Goal: Information Seeking & Learning: Learn about a topic

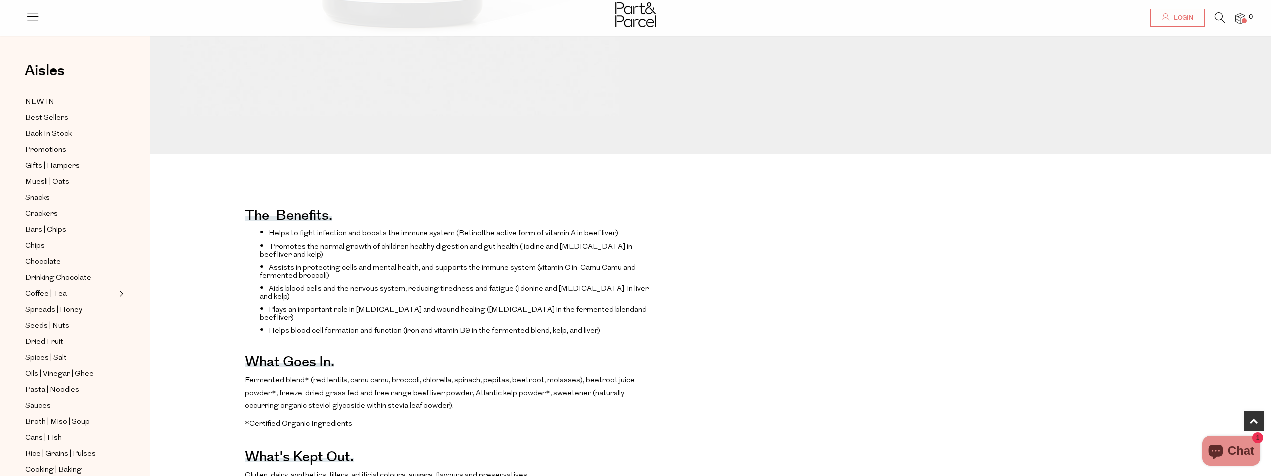
scroll to position [549, 0]
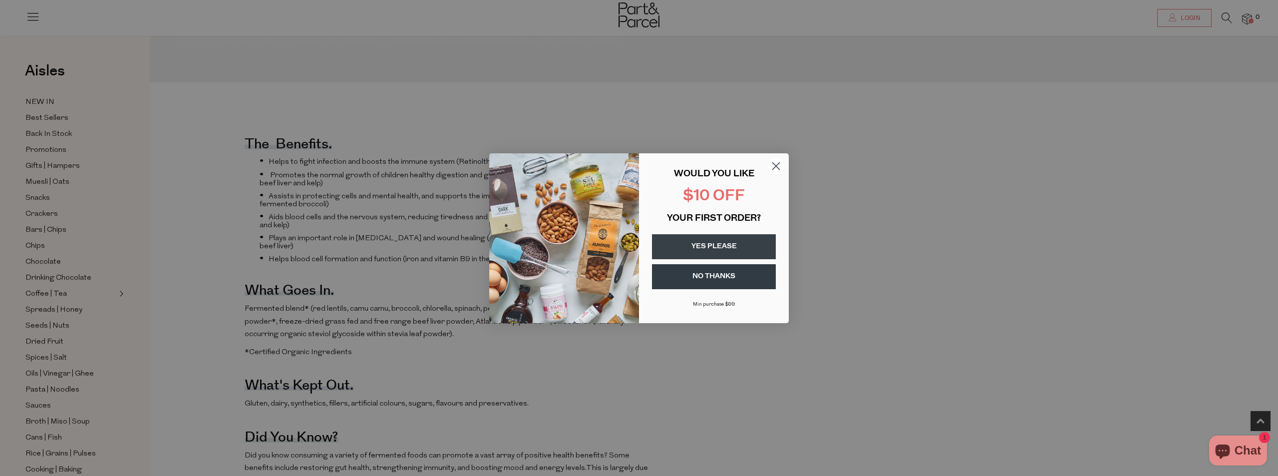
click at [745, 245] on button "YES PLEASE" at bounding box center [714, 246] width 124 height 25
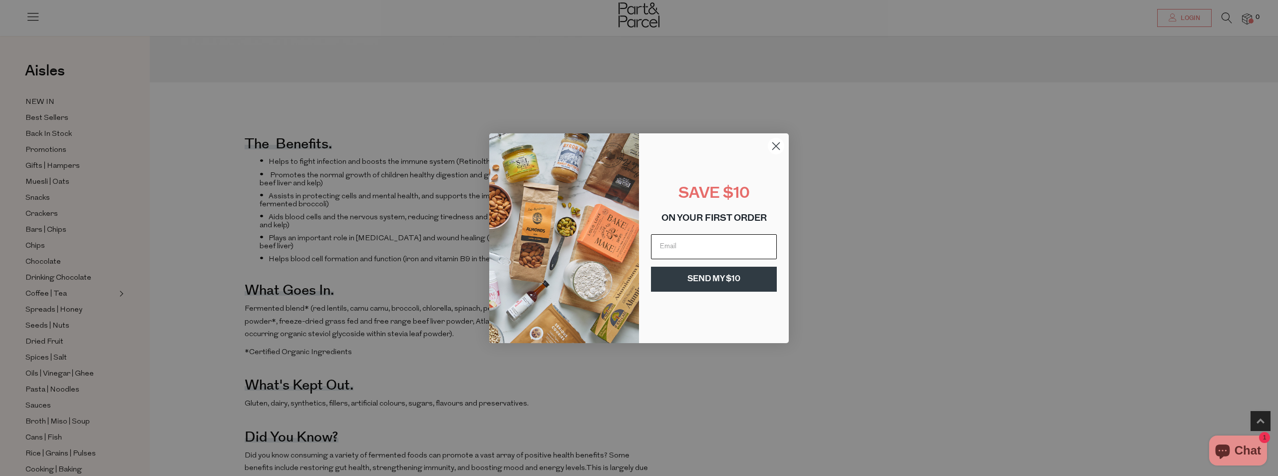
click at [718, 242] on input "Email" at bounding box center [714, 246] width 126 height 25
type input "jca_glenys@yahoo.com.au"
click at [730, 279] on button "SEND MY $10" at bounding box center [714, 279] width 126 height 25
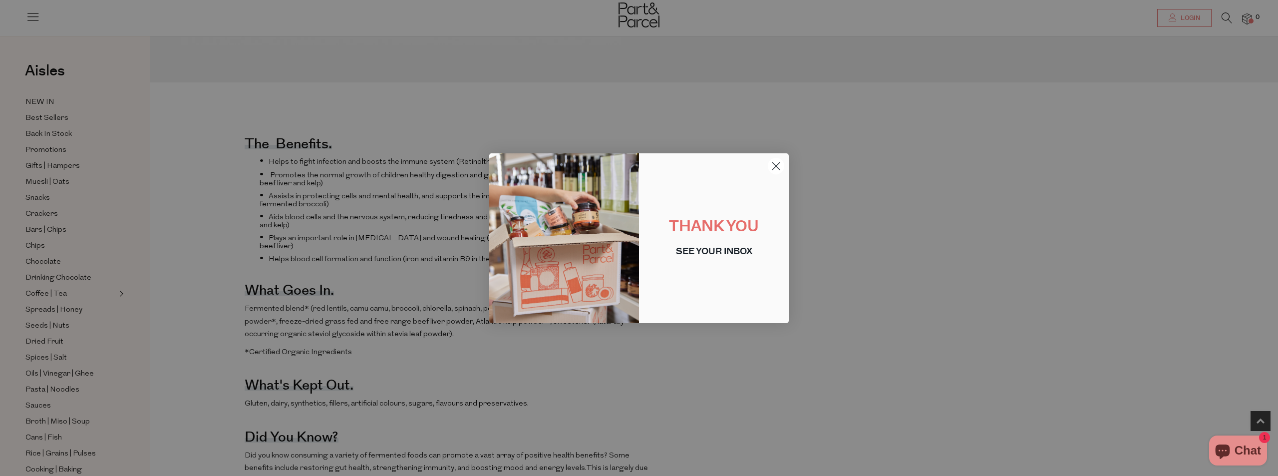
click at [776, 163] on circle "Close dialog" at bounding box center [776, 165] width 16 height 16
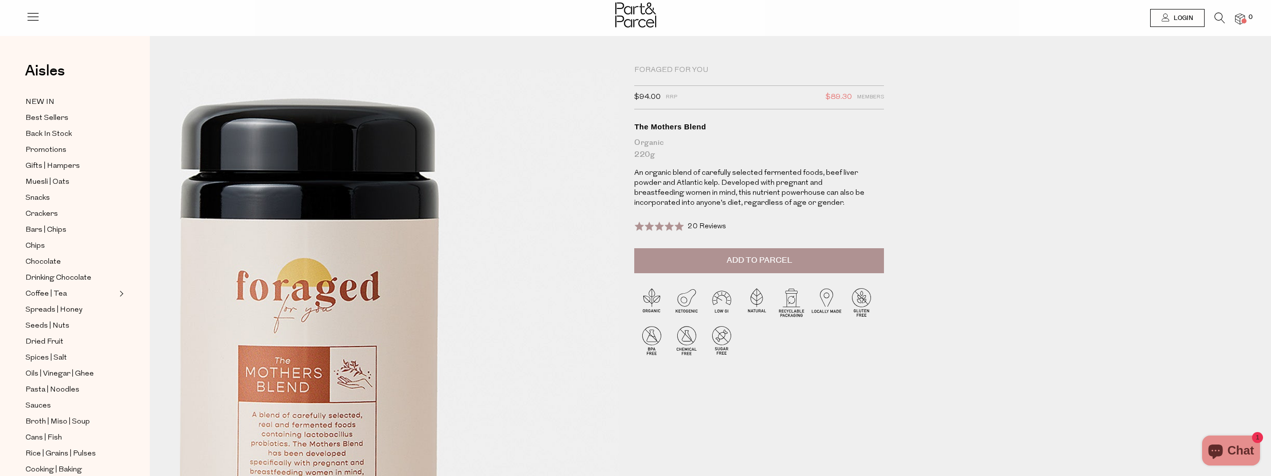
scroll to position [0, 0]
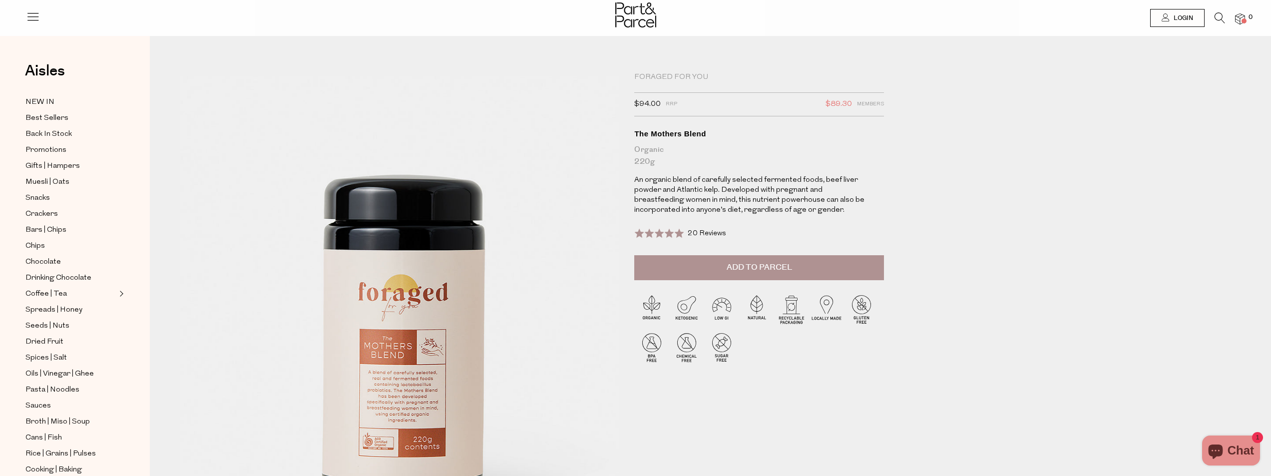
click at [659, 77] on div "Foraged For You" at bounding box center [759, 77] width 250 height 10
click at [40, 99] on span "NEW IN" at bounding box center [39, 102] width 29 height 12
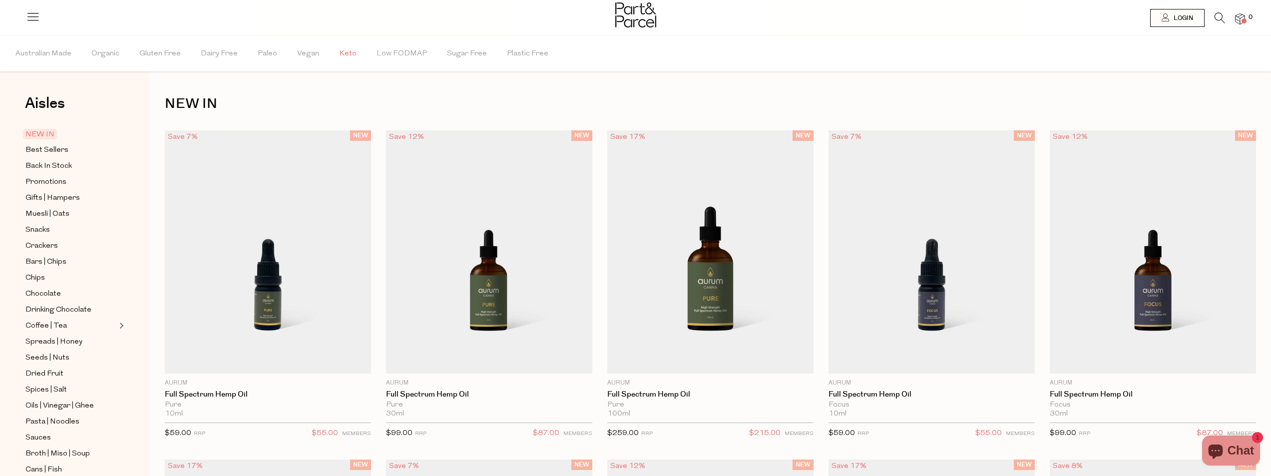
click at [343, 54] on span "Keto" at bounding box center [347, 53] width 17 height 35
click at [343, 54] on span "Keto" at bounding box center [348, 53] width 22 height 10
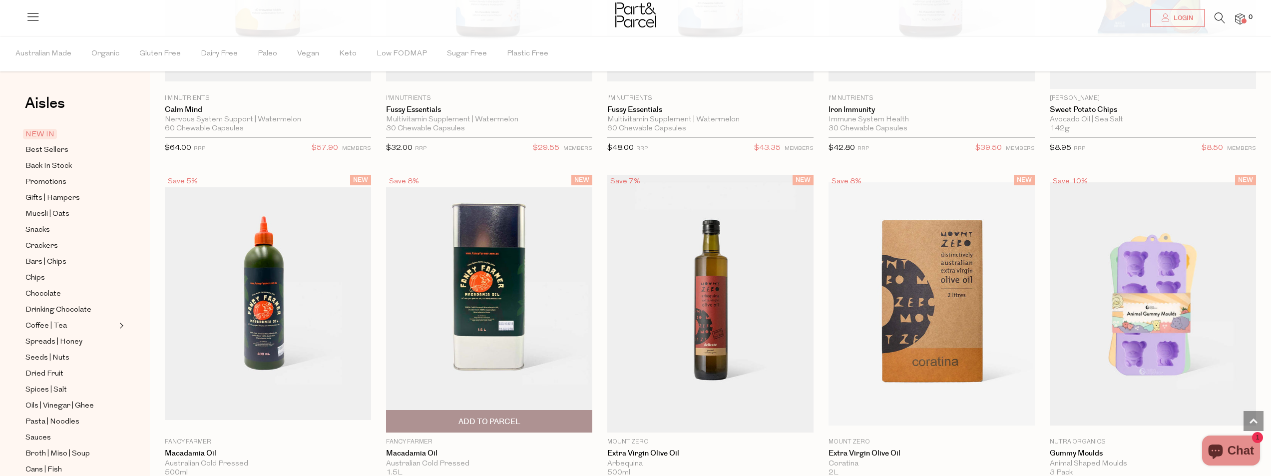
scroll to position [954, 0]
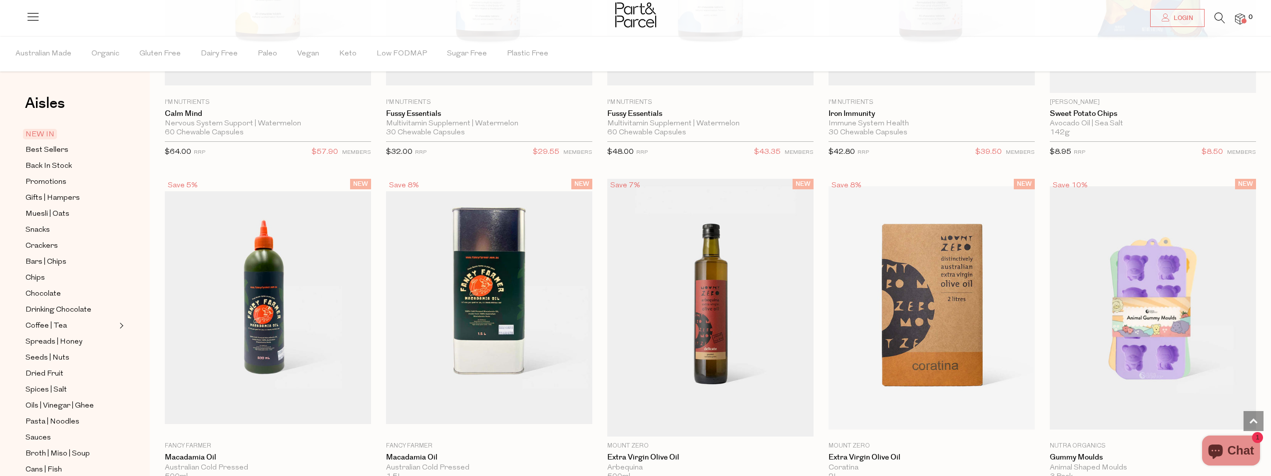
click at [30, 18] on icon at bounding box center [33, 16] width 14 height 14
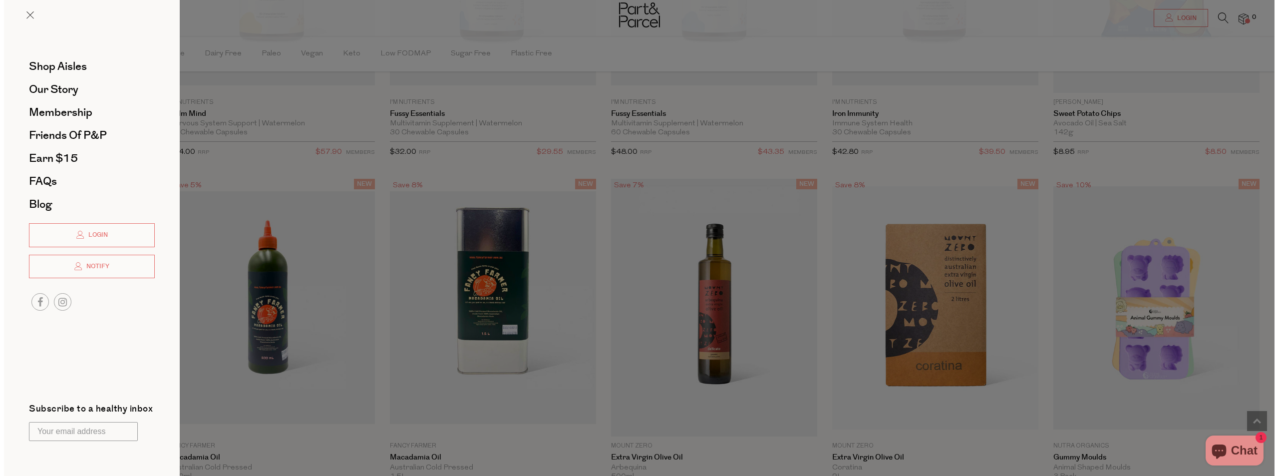
scroll to position [957, 0]
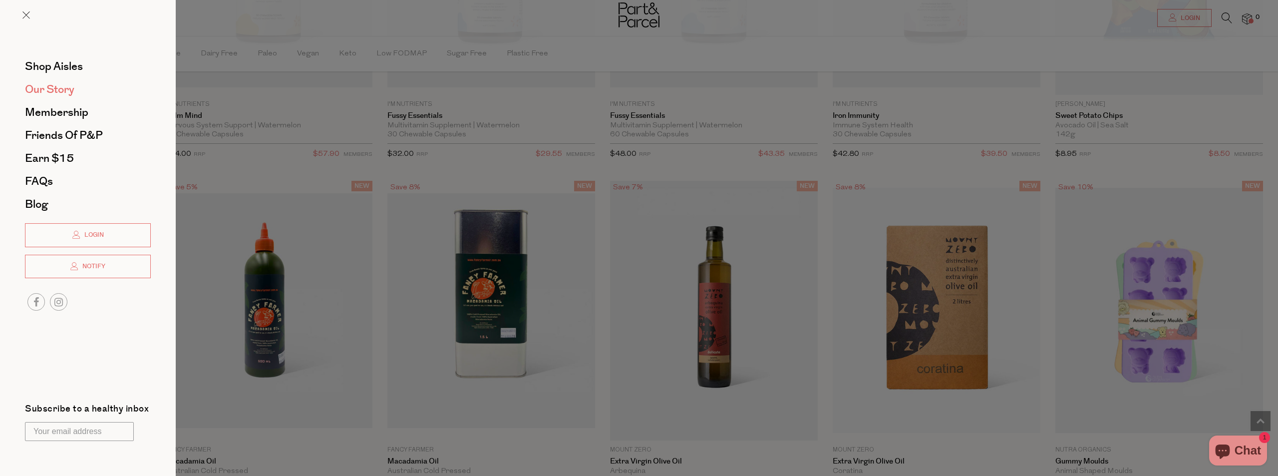
click at [54, 89] on span "Our Story" at bounding box center [49, 89] width 49 height 16
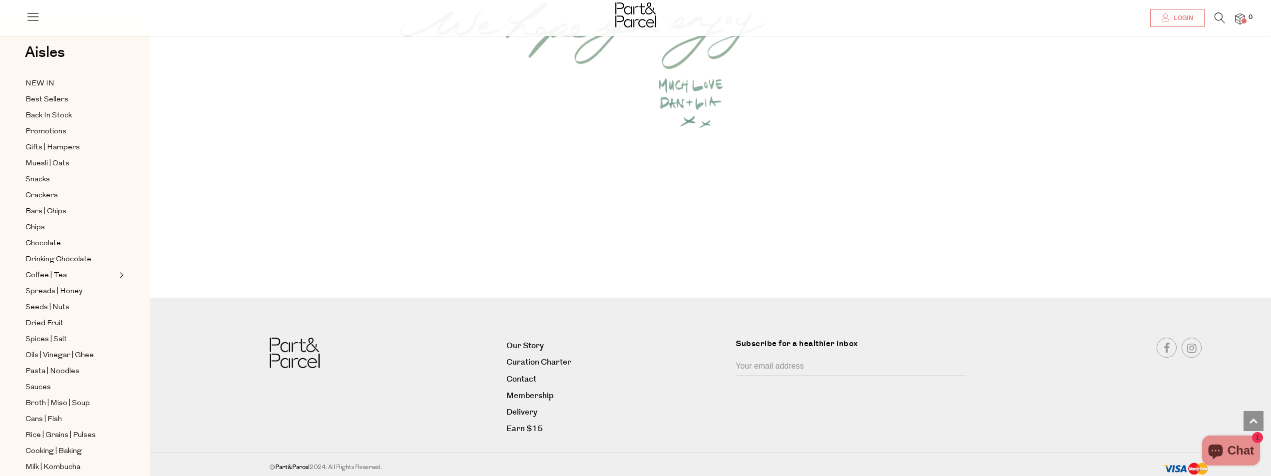
scroll to position [1336, 0]
click at [519, 374] on link "Contact" at bounding box center [617, 374] width 222 height 13
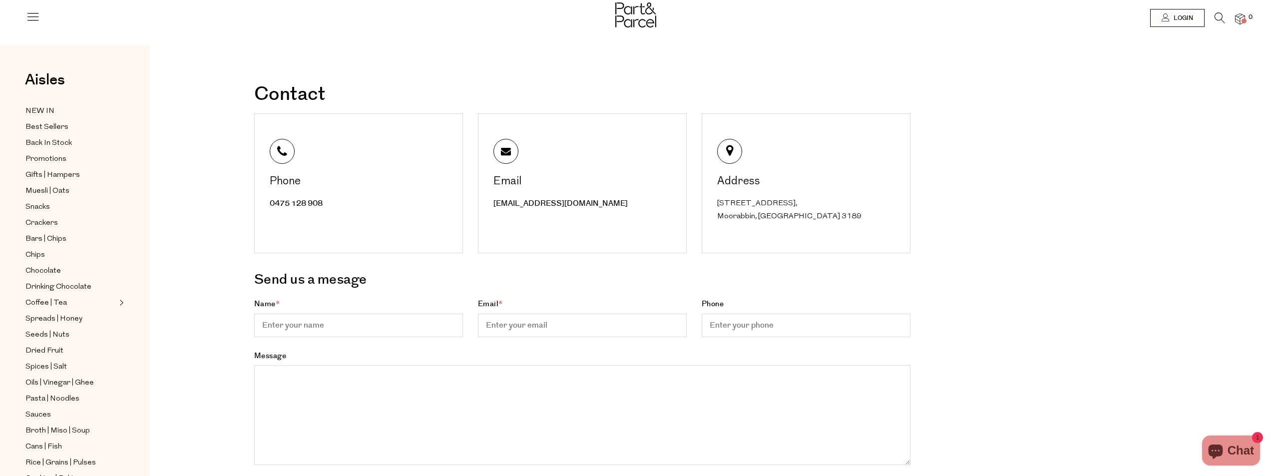
click at [31, 13] on icon at bounding box center [33, 16] width 14 height 14
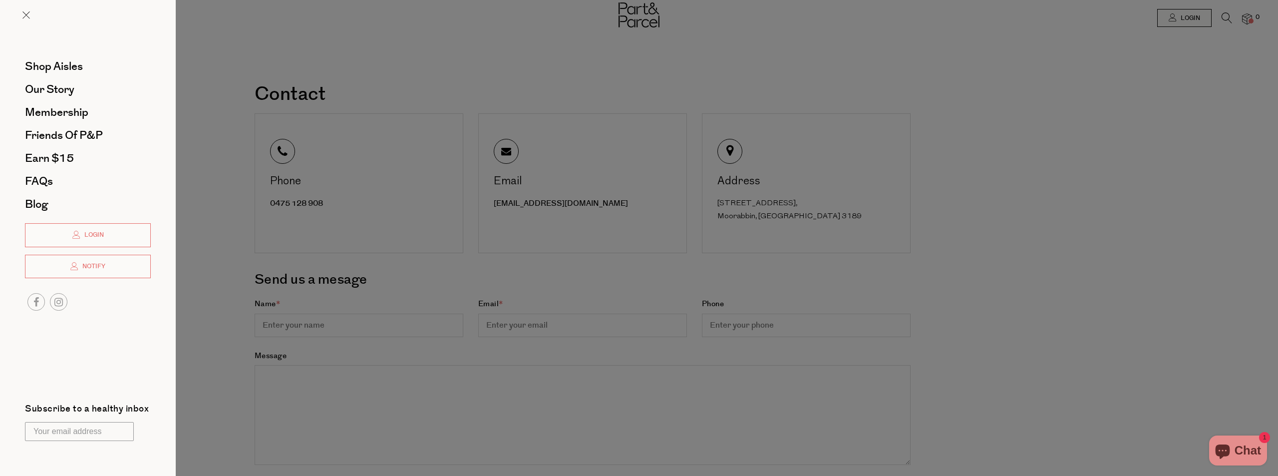
click at [216, 162] on div at bounding box center [639, 238] width 1278 height 476
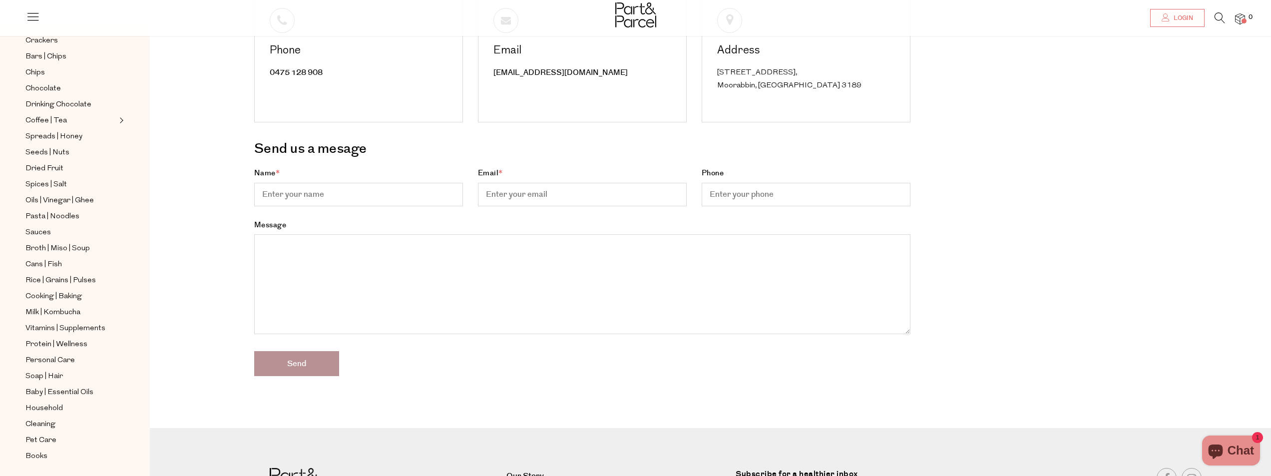
scroll to position [150, 0]
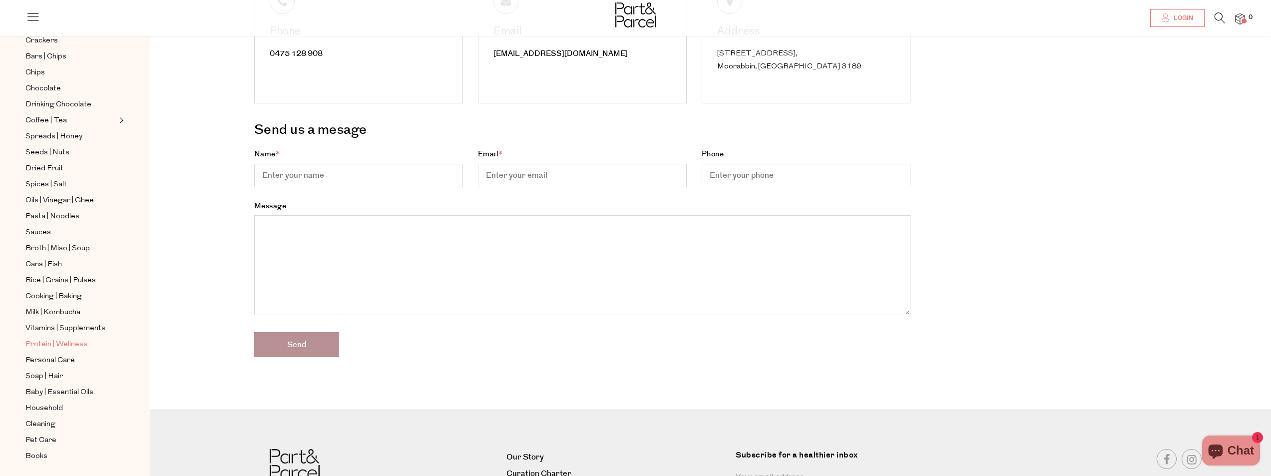
click at [59, 339] on span "Protein | Wellness" at bounding box center [56, 345] width 62 height 12
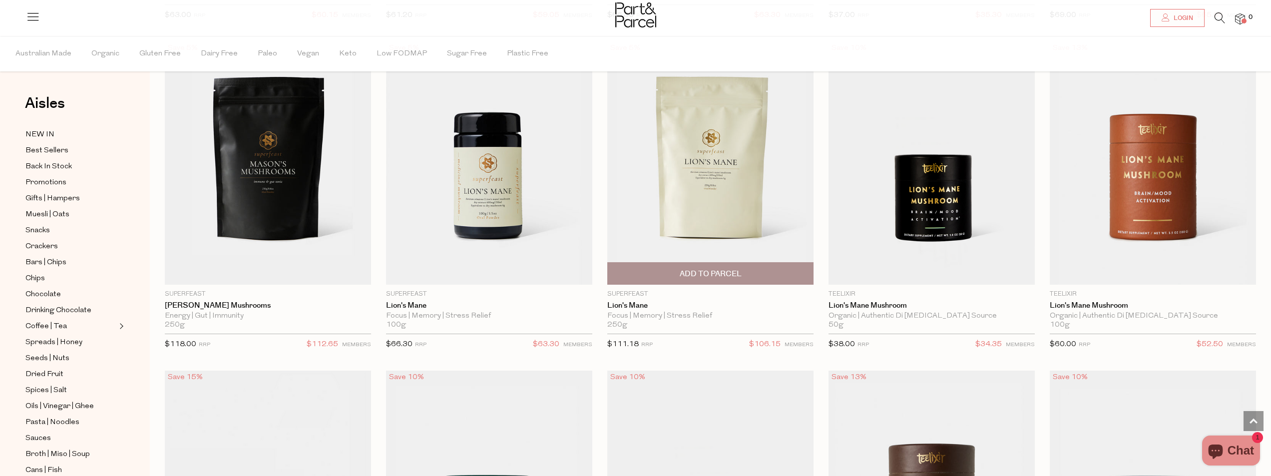
scroll to position [2397, 0]
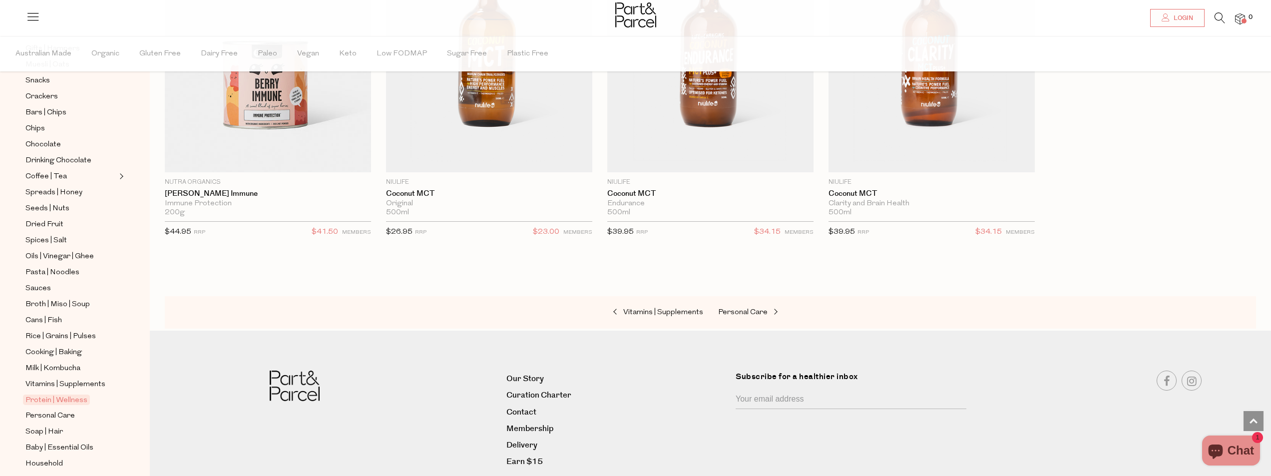
scroll to position [5541, 0]
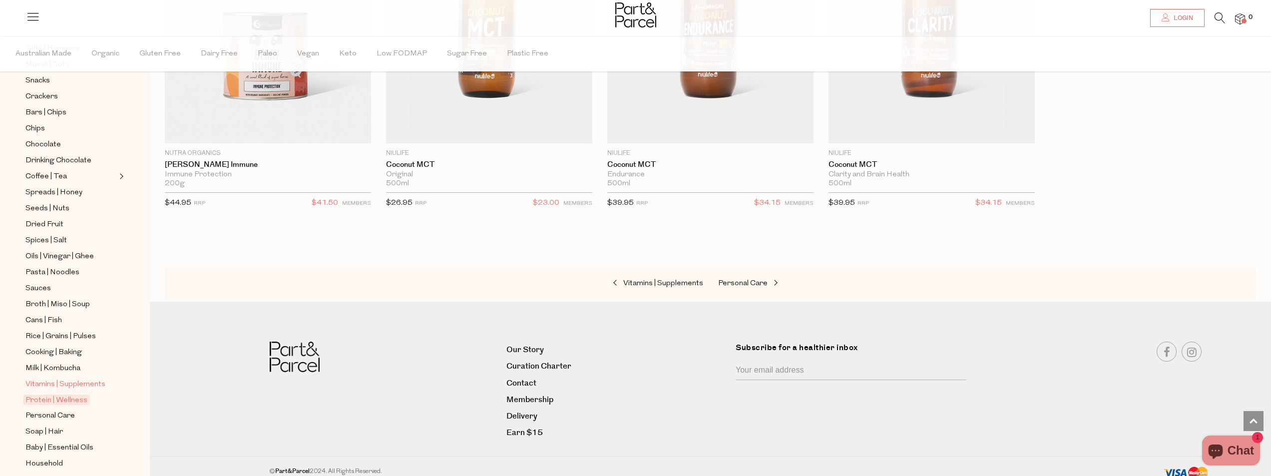
click at [86, 379] on span "Vitamins | Supplements" at bounding box center [65, 385] width 80 height 12
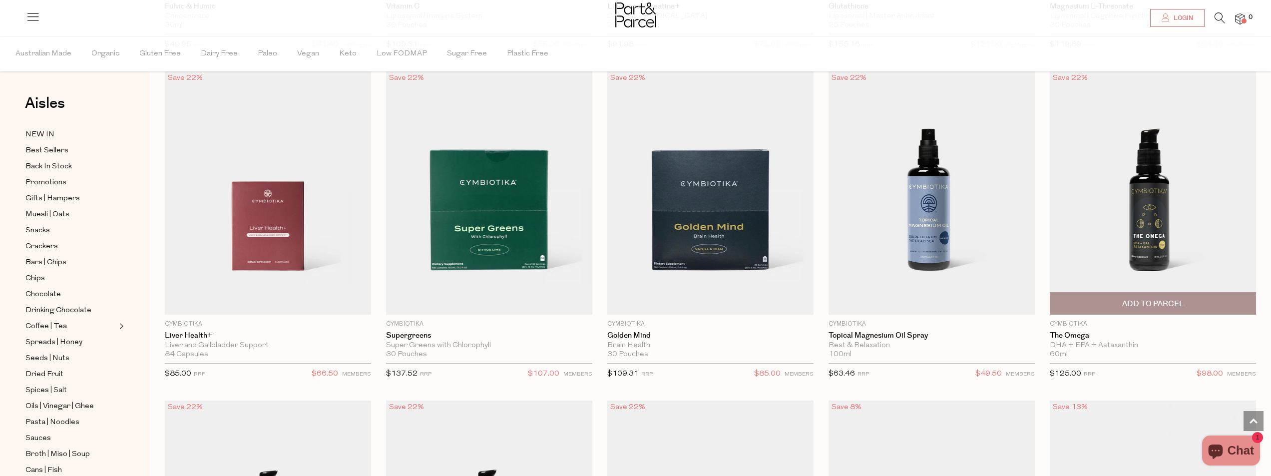
scroll to position [749, 0]
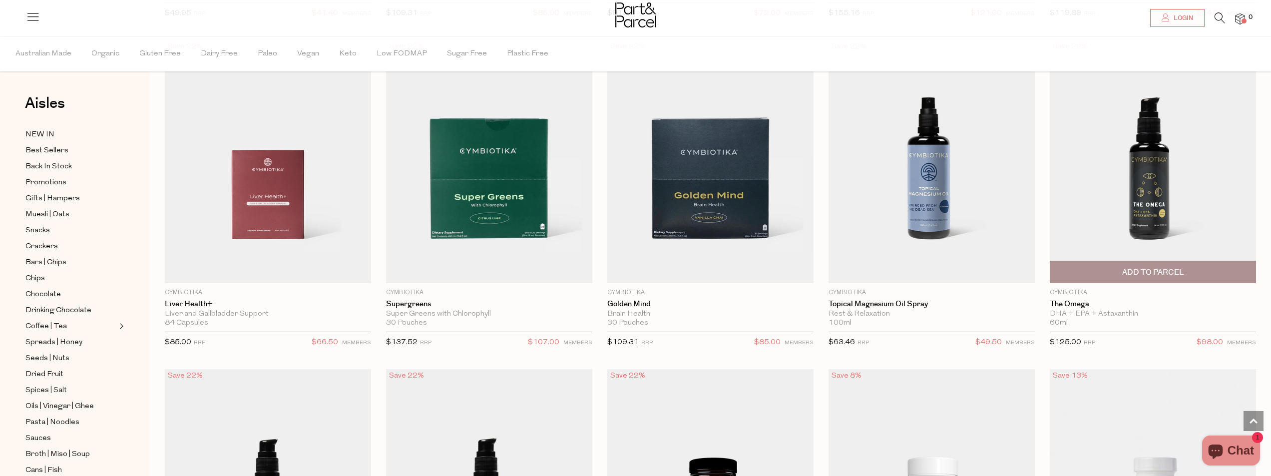
click at [1158, 195] on img at bounding box center [1153, 161] width 206 height 243
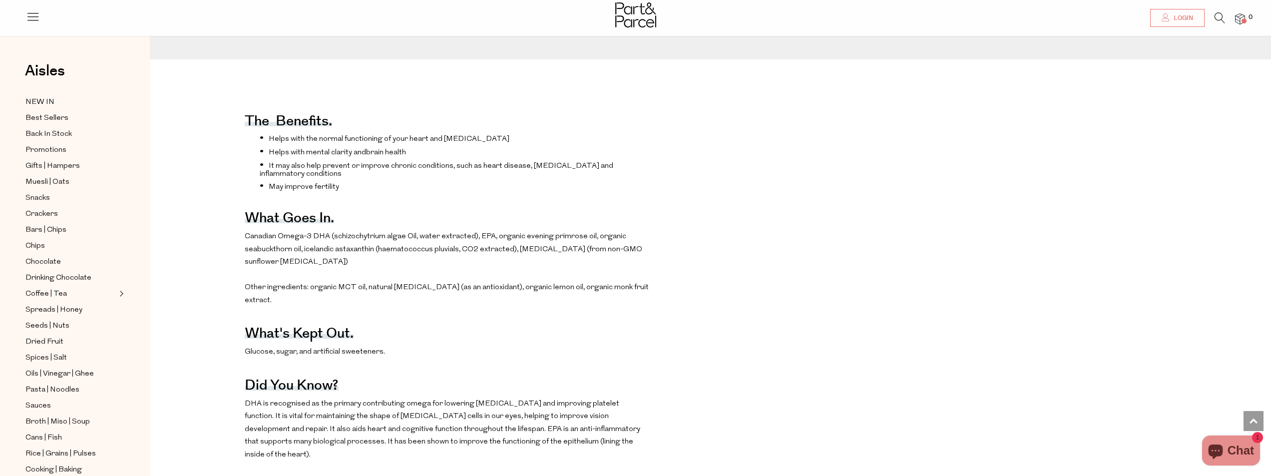
scroll to position [549, 0]
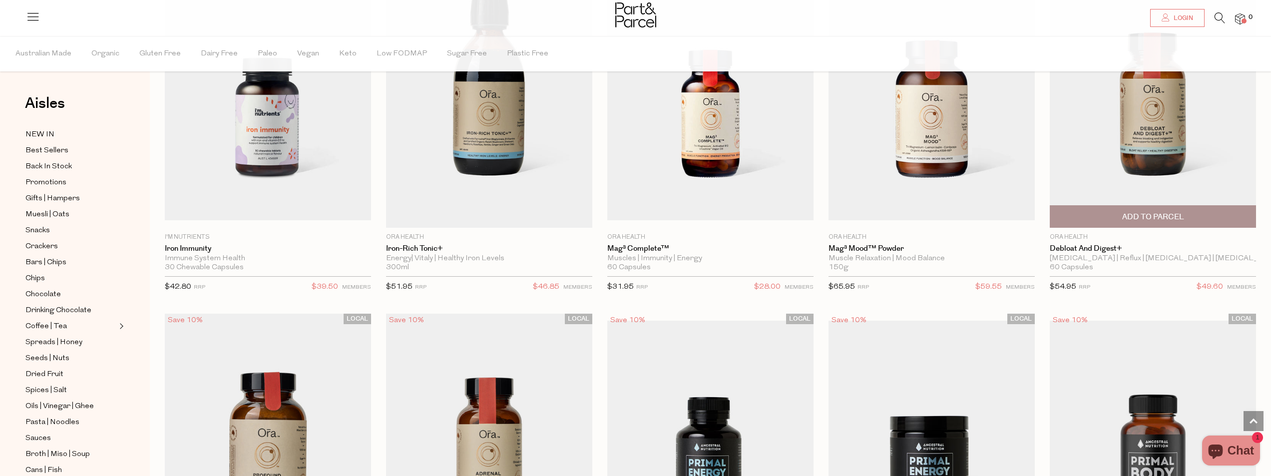
scroll to position [2497, 0]
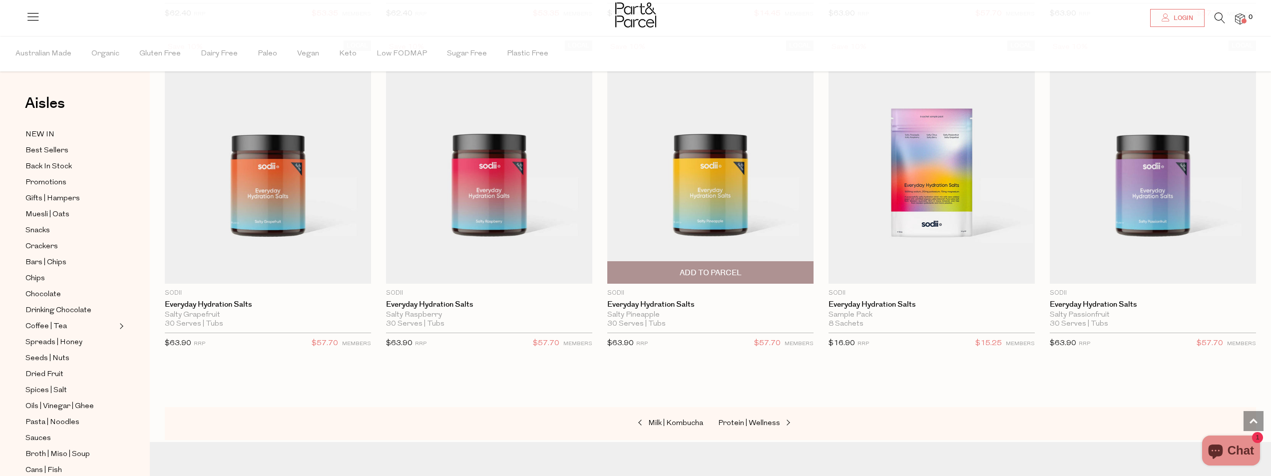
scroll to position [4095, 0]
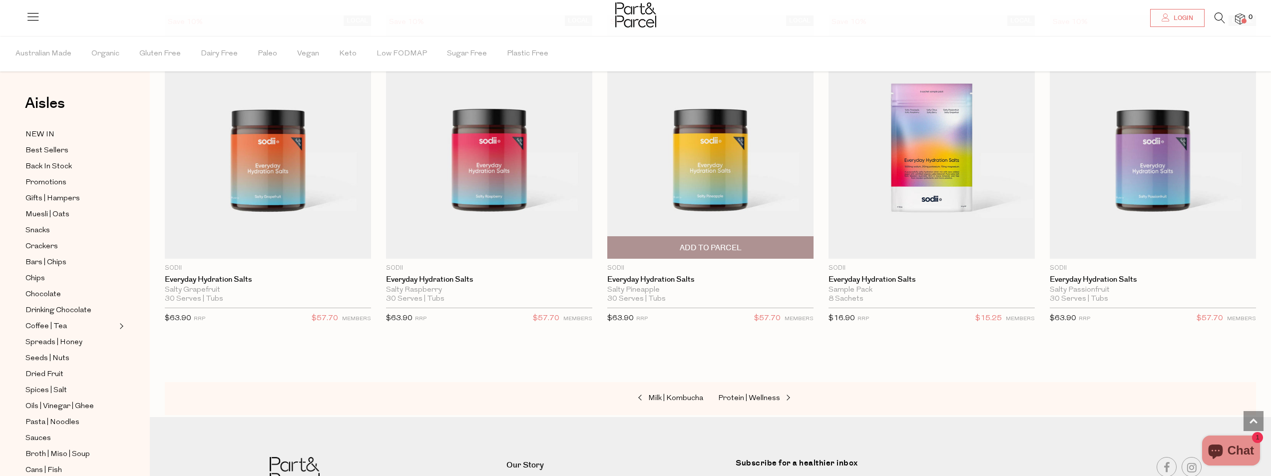
click at [711, 176] on img at bounding box center [710, 136] width 206 height 243
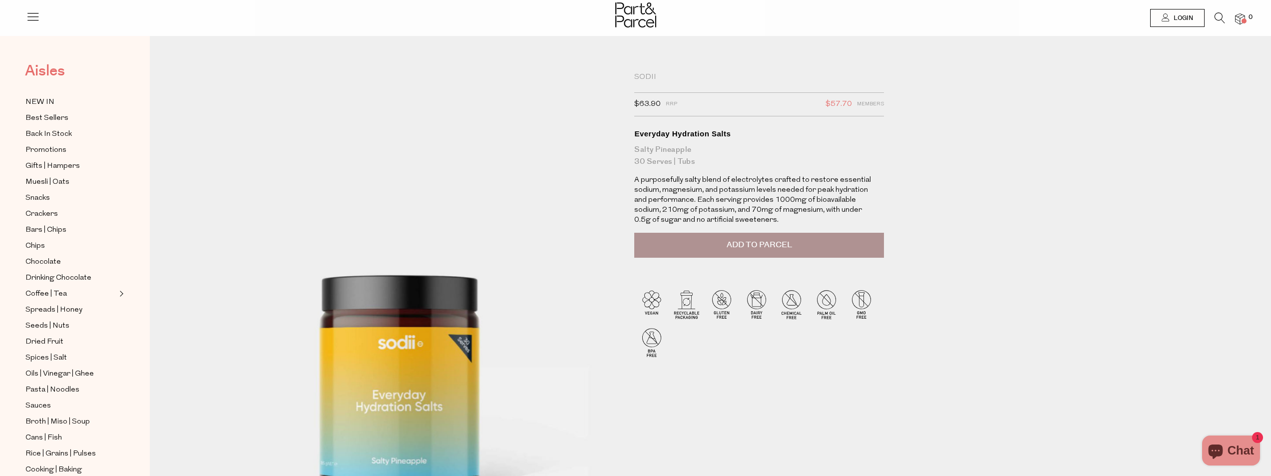
click at [47, 67] on span "Aisles" at bounding box center [45, 71] width 40 height 22
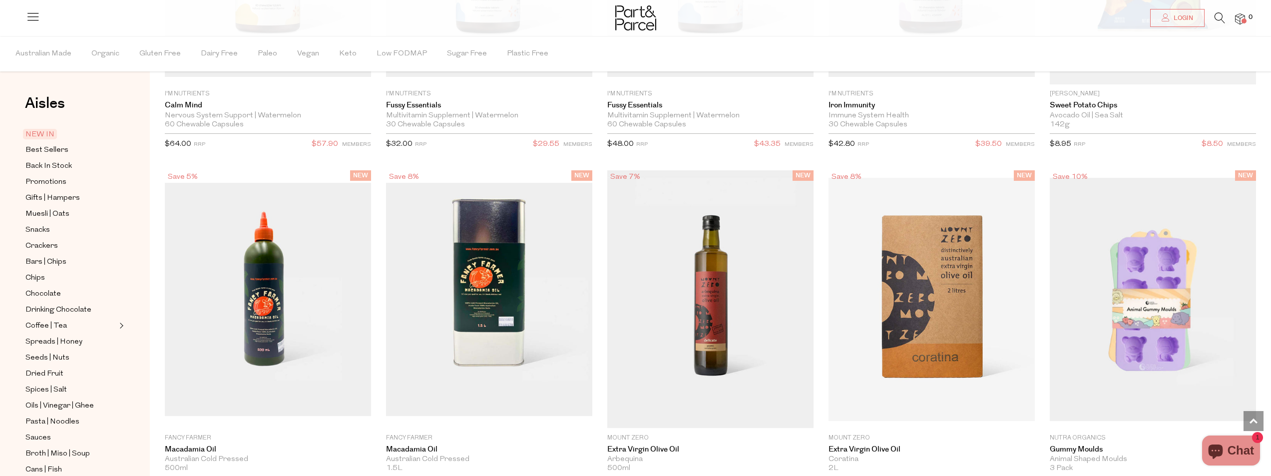
scroll to position [1673, 0]
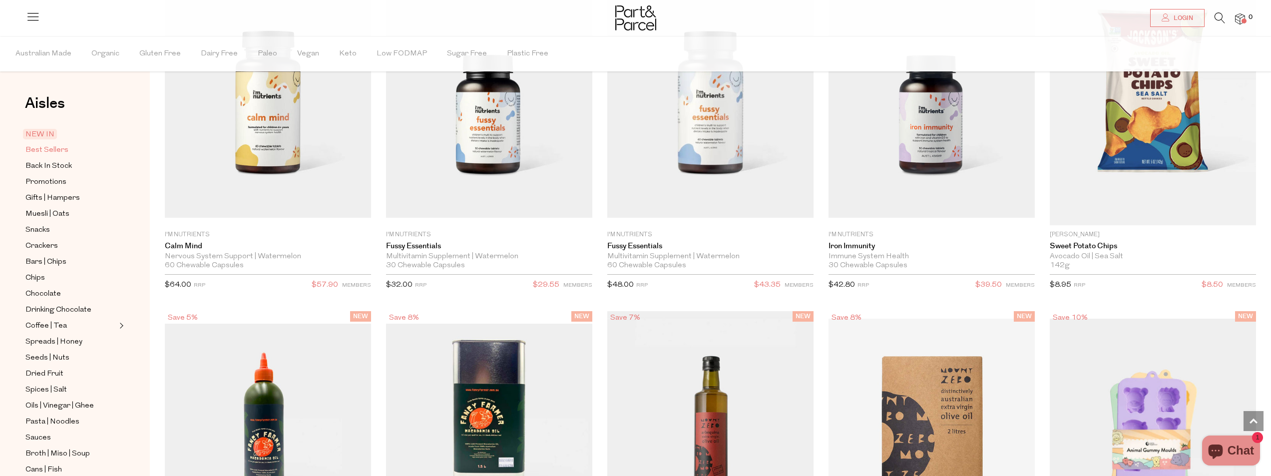
click at [47, 149] on span "Best Sellers" at bounding box center [46, 150] width 43 height 12
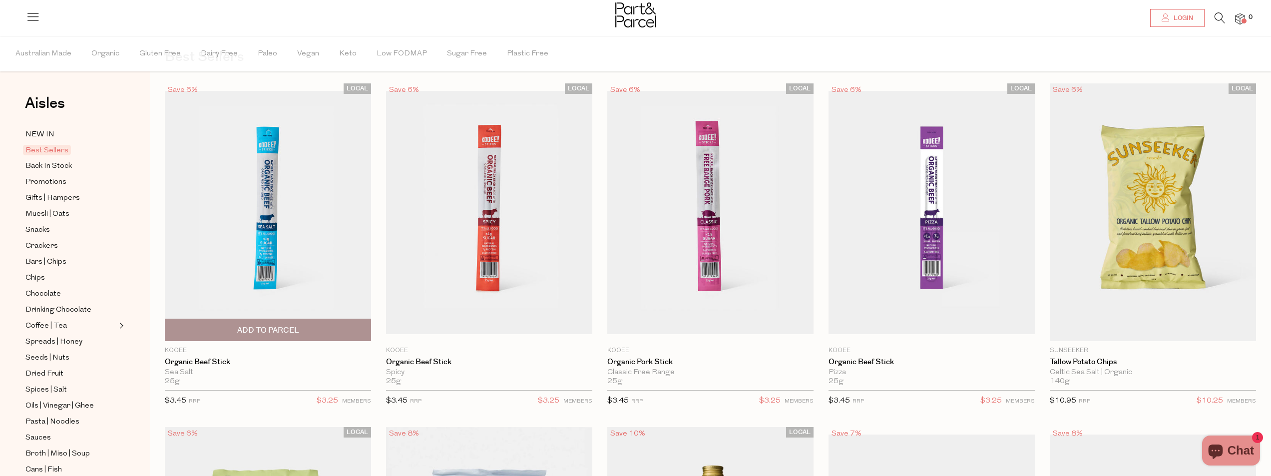
scroll to position [50, 0]
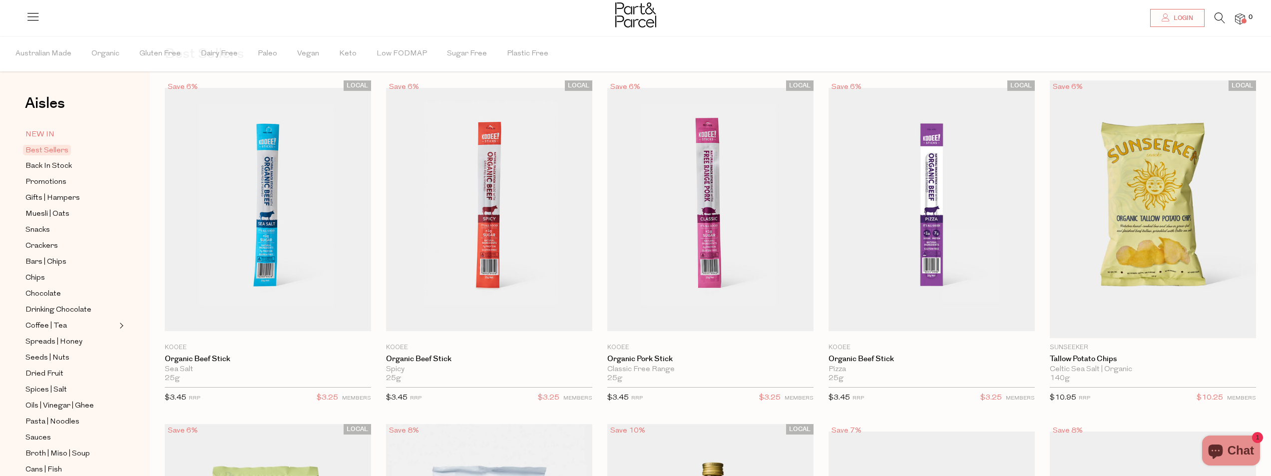
click at [38, 130] on span "NEW IN" at bounding box center [39, 135] width 29 height 12
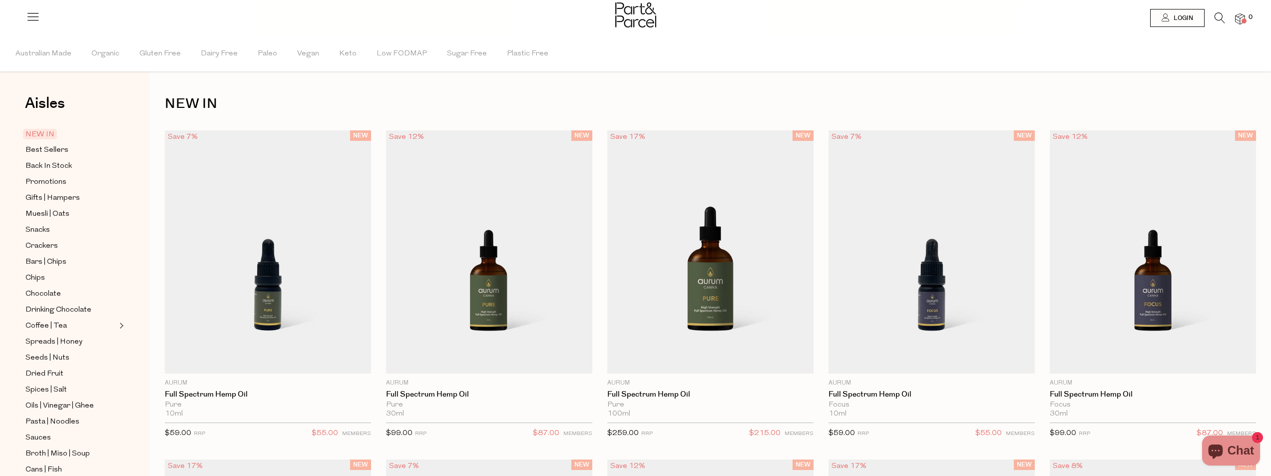
click at [38, 130] on span "NEW IN" at bounding box center [40, 134] width 34 height 10
click at [49, 55] on span "Australian Made" at bounding box center [43, 53] width 56 height 35
click at [51, 58] on button "Australian Made" at bounding box center [44, 53] width 58 height 35
click at [634, 15] on img at bounding box center [635, 14] width 41 height 25
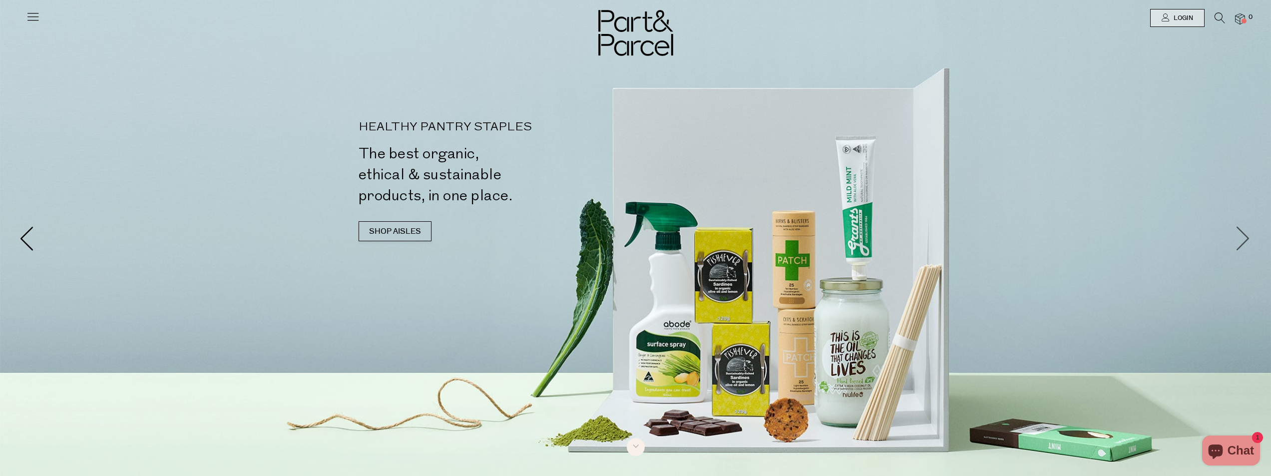
click at [1242, 236] on span at bounding box center [1243, 238] width 25 height 25
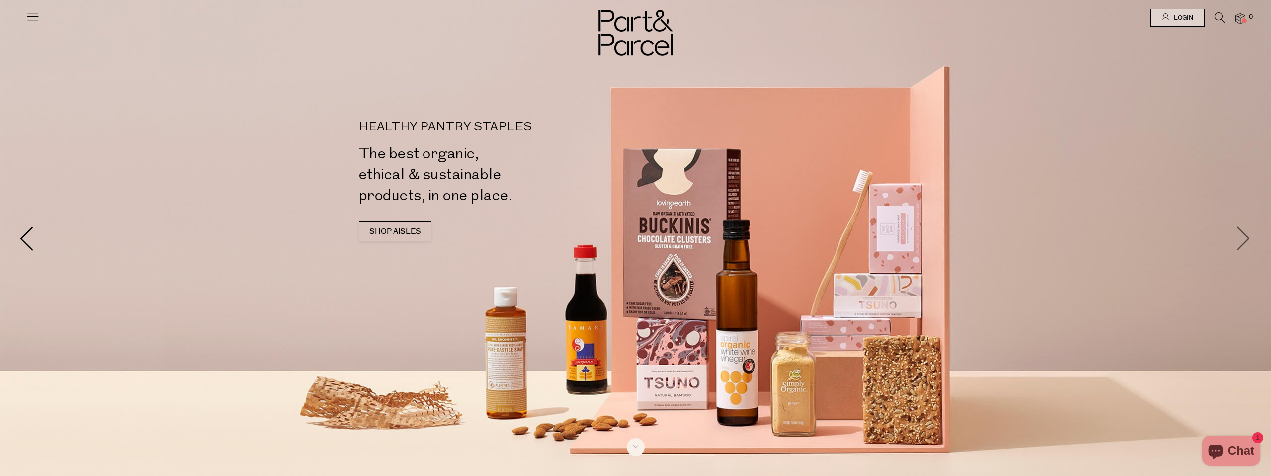
click at [1245, 239] on span at bounding box center [1243, 238] width 25 height 25
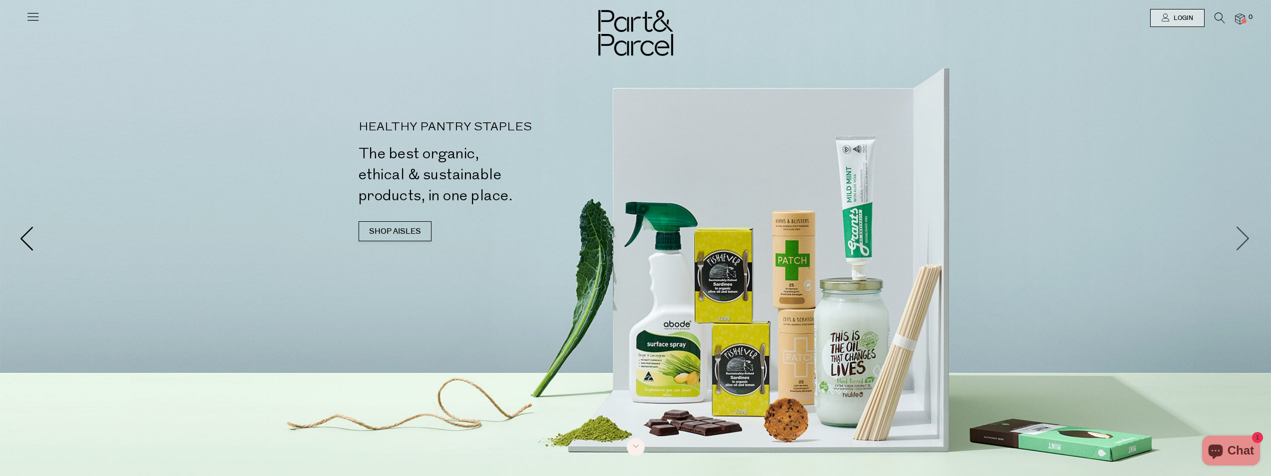
click at [1247, 238] on span at bounding box center [1243, 238] width 25 height 25
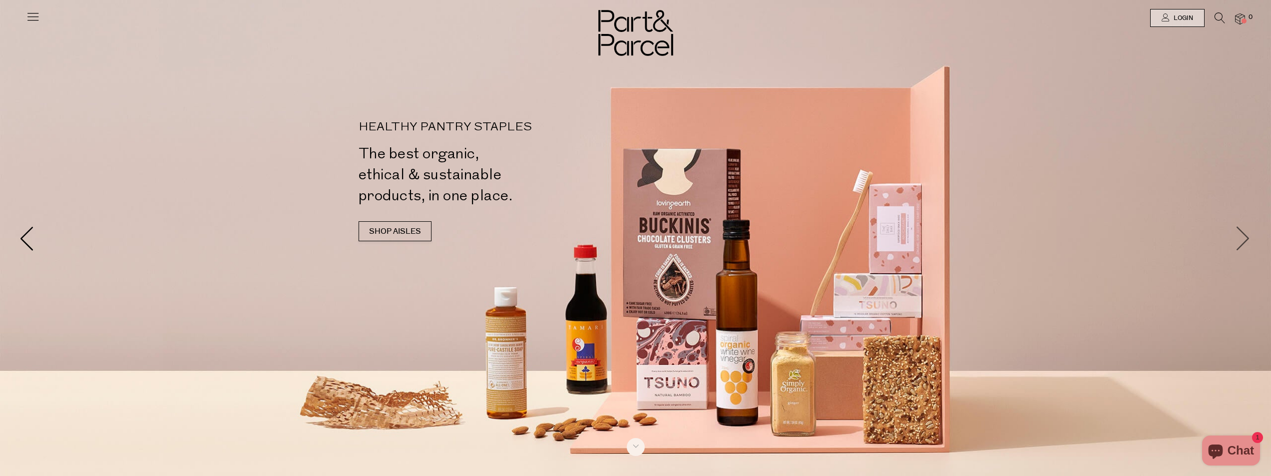
click at [1251, 236] on span at bounding box center [1243, 238] width 25 height 25
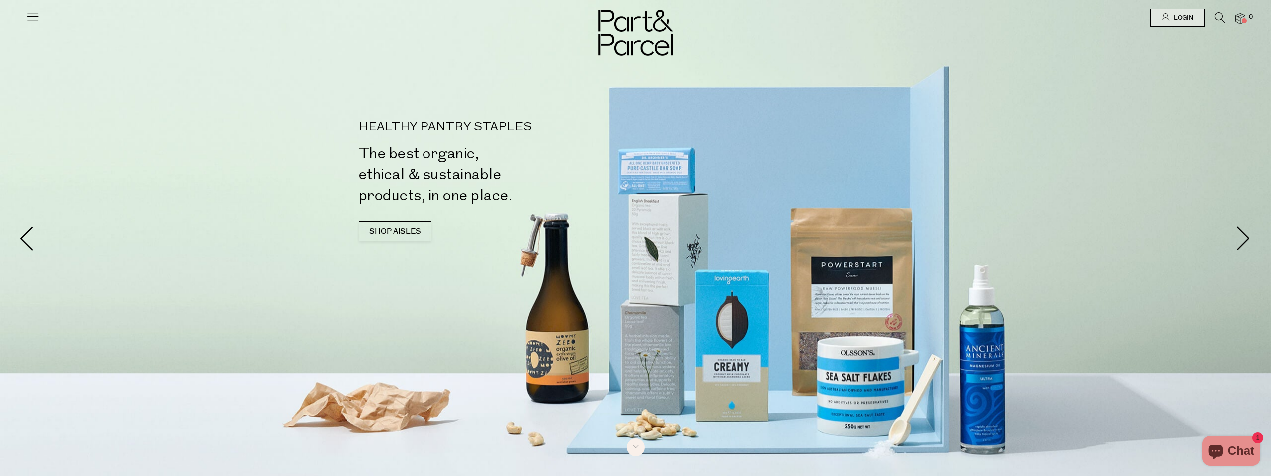
click at [871, 400] on div at bounding box center [635, 238] width 1271 height 476
click at [1241, 242] on span at bounding box center [1243, 238] width 25 height 25
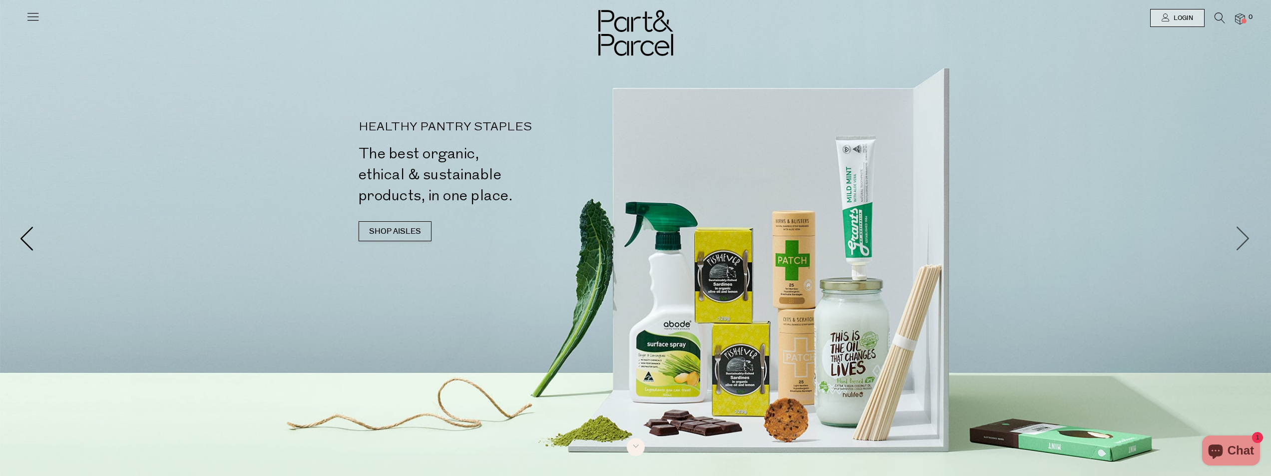
click at [1238, 249] on span at bounding box center [1243, 238] width 25 height 25
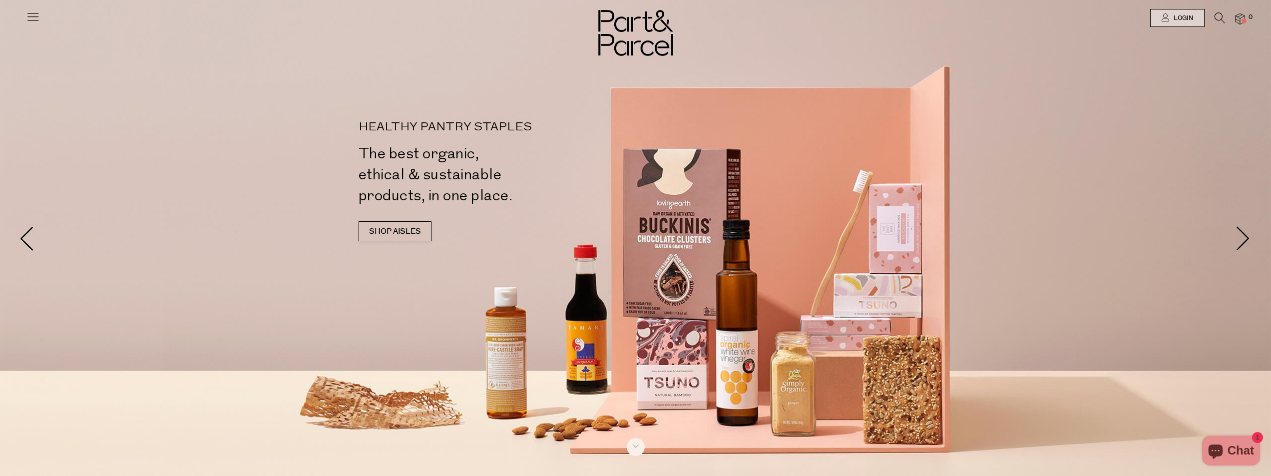
click at [1237, 251] on div at bounding box center [635, 238] width 1271 height 476
click at [1241, 237] on span at bounding box center [1243, 238] width 25 height 25
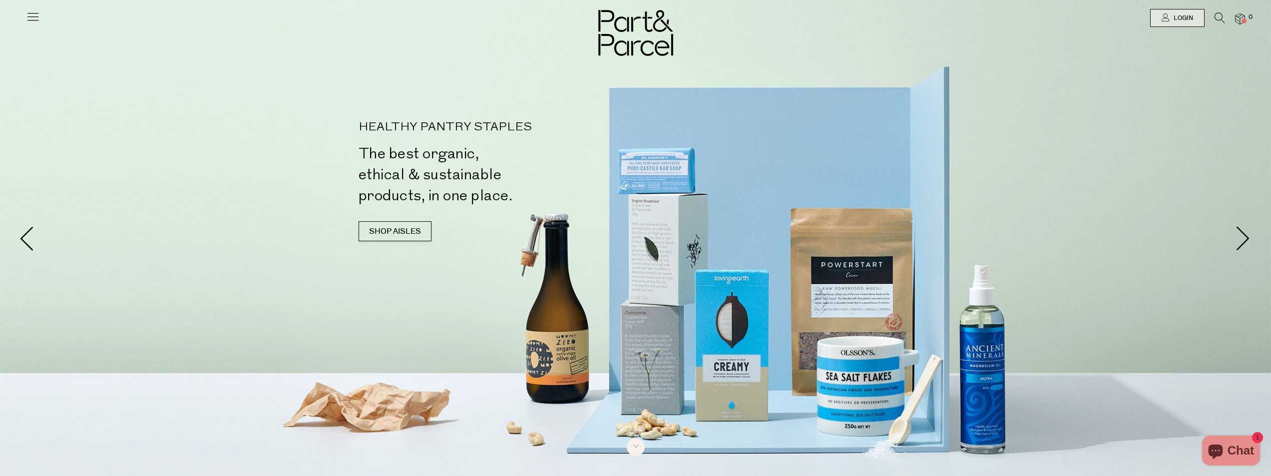
drag, startPoint x: 878, startPoint y: 404, endPoint x: 872, endPoint y: 404, distance: 5.5
click at [877, 404] on div at bounding box center [635, 238] width 1271 height 476
click at [400, 226] on link "SHOP AISLES" at bounding box center [395, 231] width 73 height 20
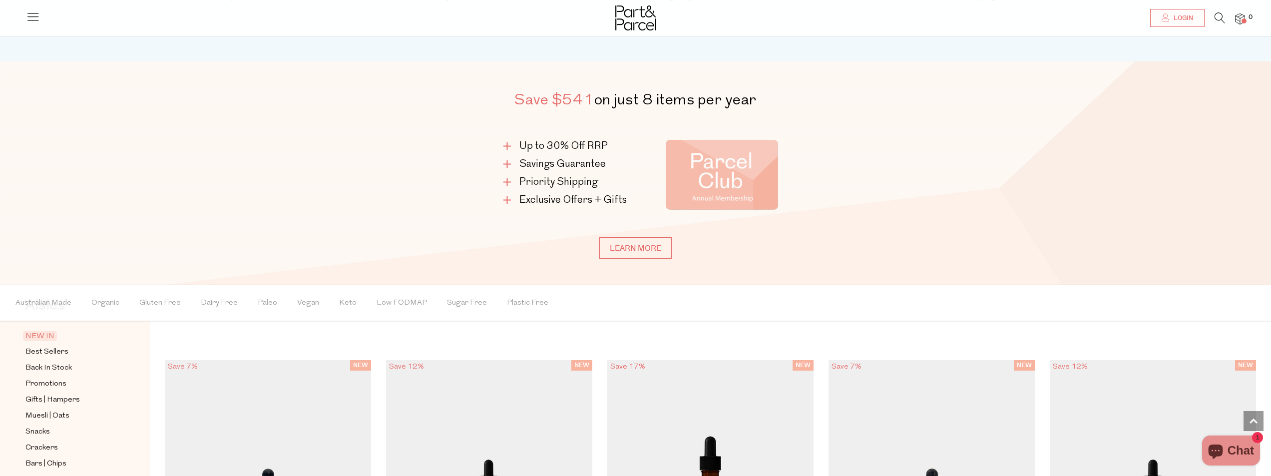
scroll to position [50, 0]
click at [66, 349] on span "Best Sellers" at bounding box center [46, 350] width 43 height 12
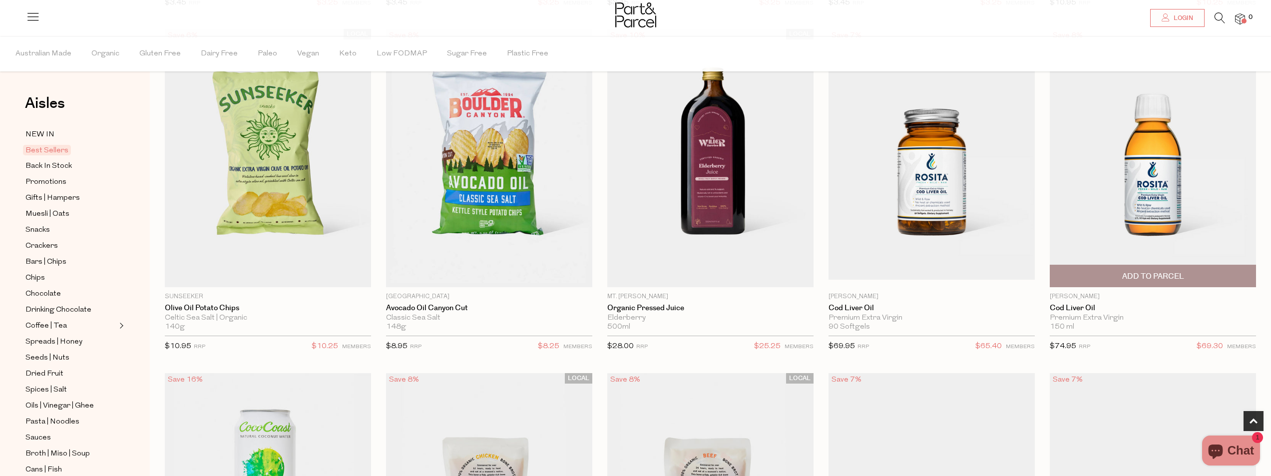
scroll to position [449, 0]
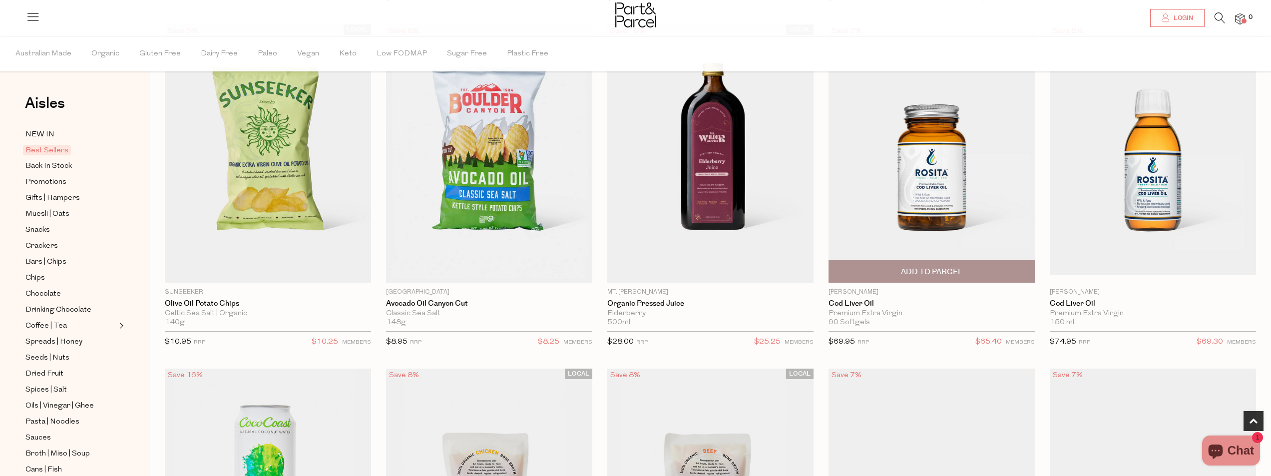
click at [924, 159] on img at bounding box center [931, 153] width 206 height 243
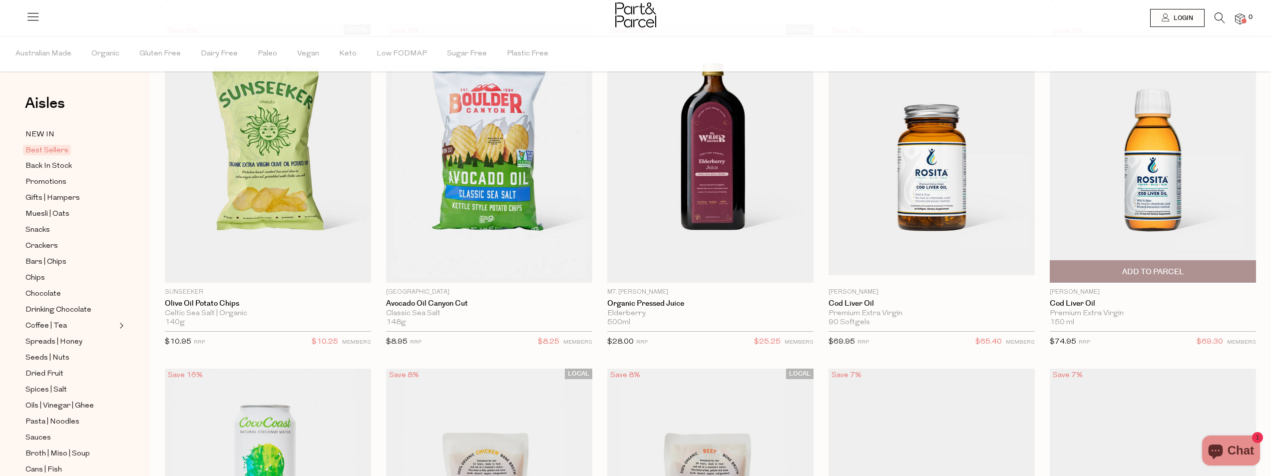
click at [1135, 166] on img at bounding box center [1153, 153] width 206 height 243
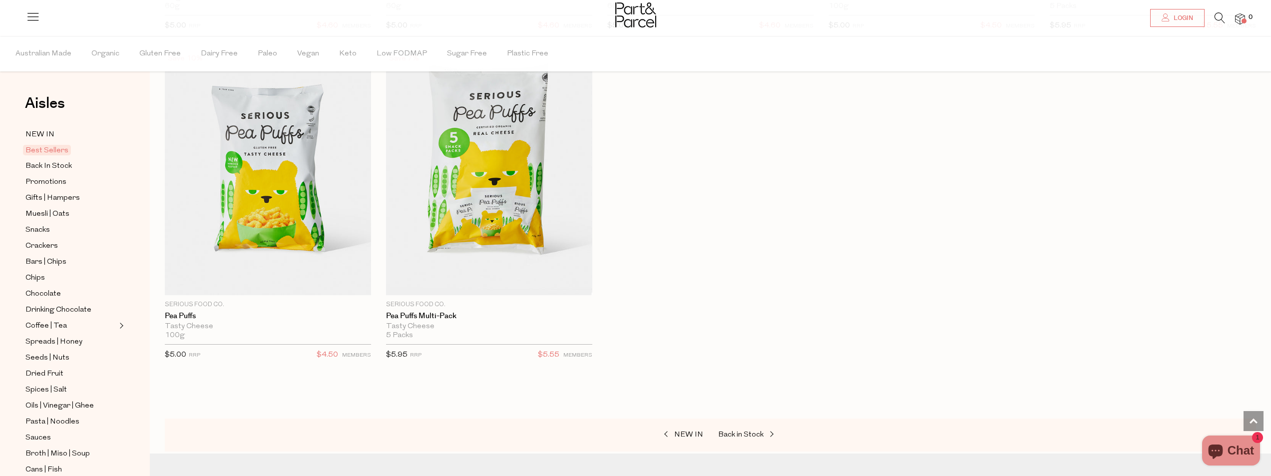
scroll to position [2896, 0]
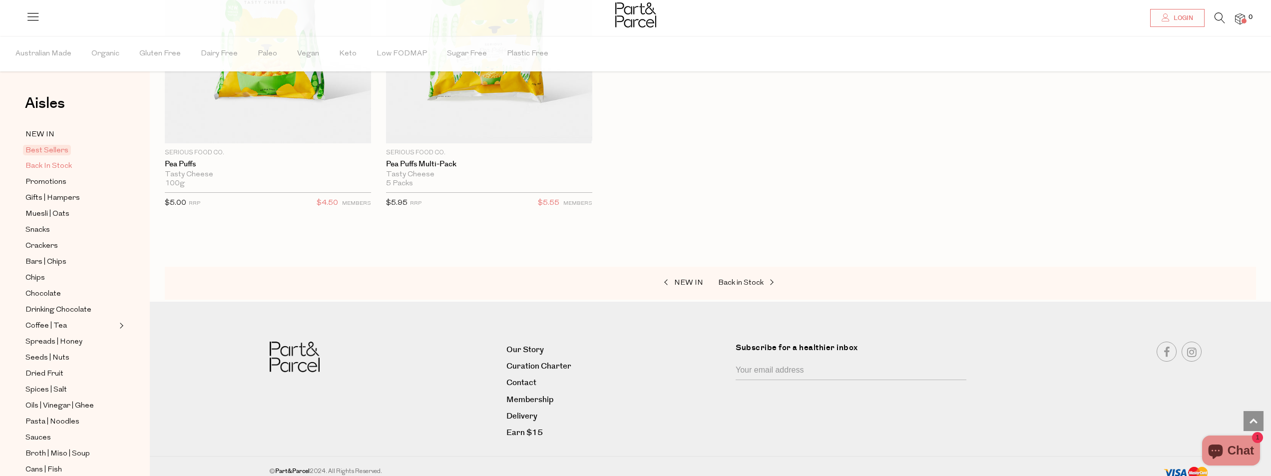
click at [63, 162] on span "Back In Stock" at bounding box center [48, 166] width 46 height 12
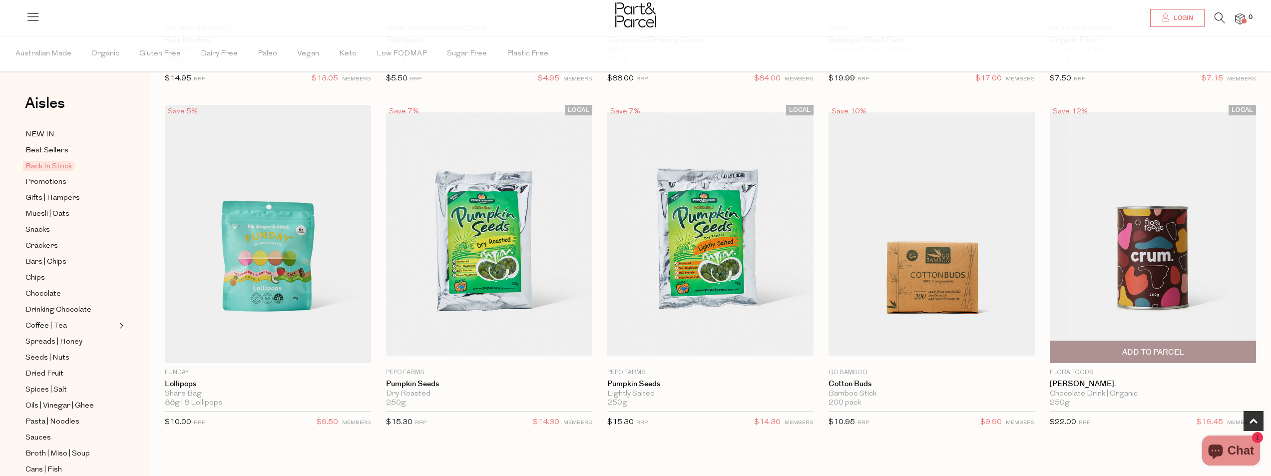
scroll to position [350, 0]
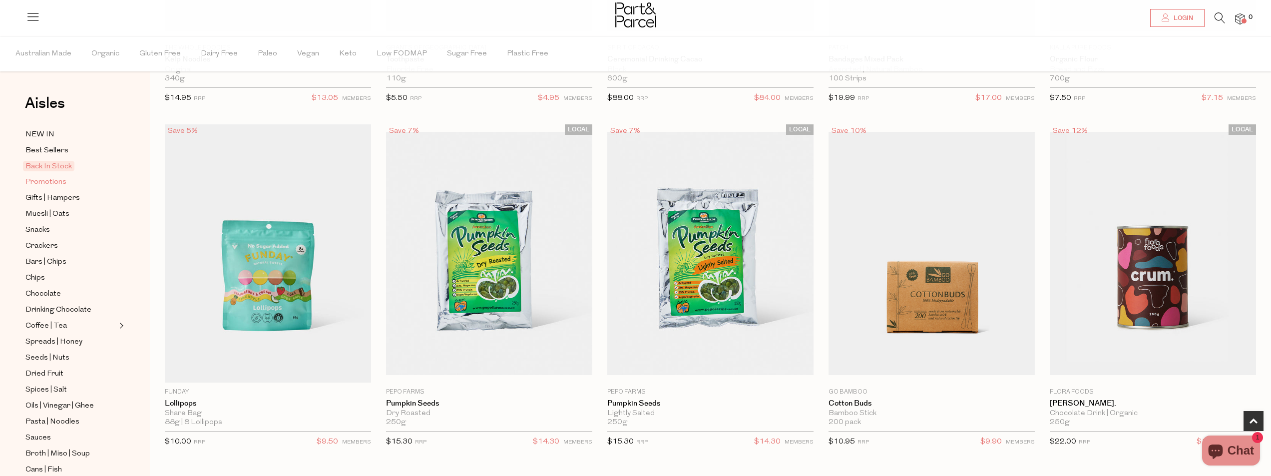
click at [31, 183] on span "Promotions" at bounding box center [45, 182] width 41 height 12
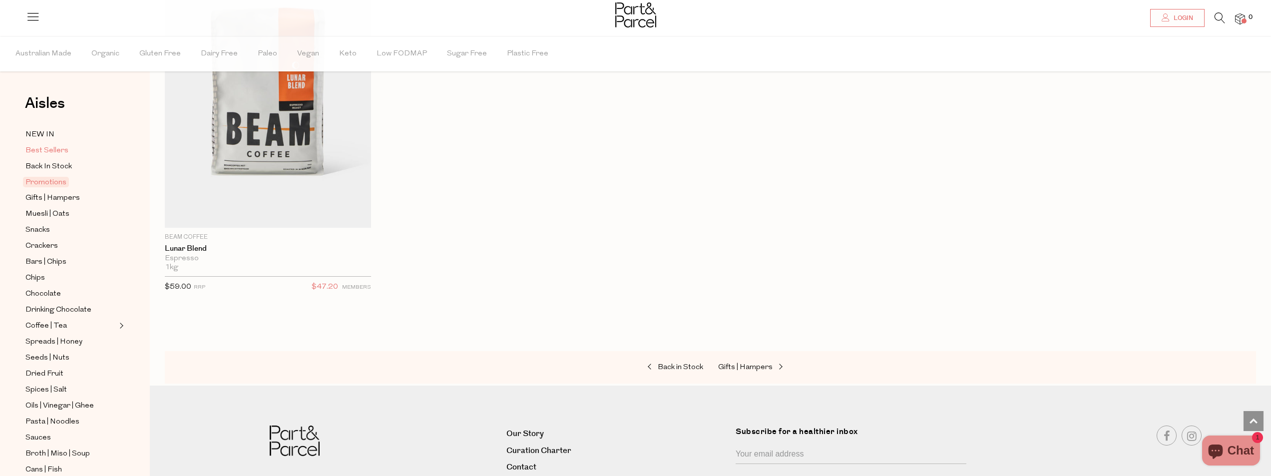
scroll to position [1498, 0]
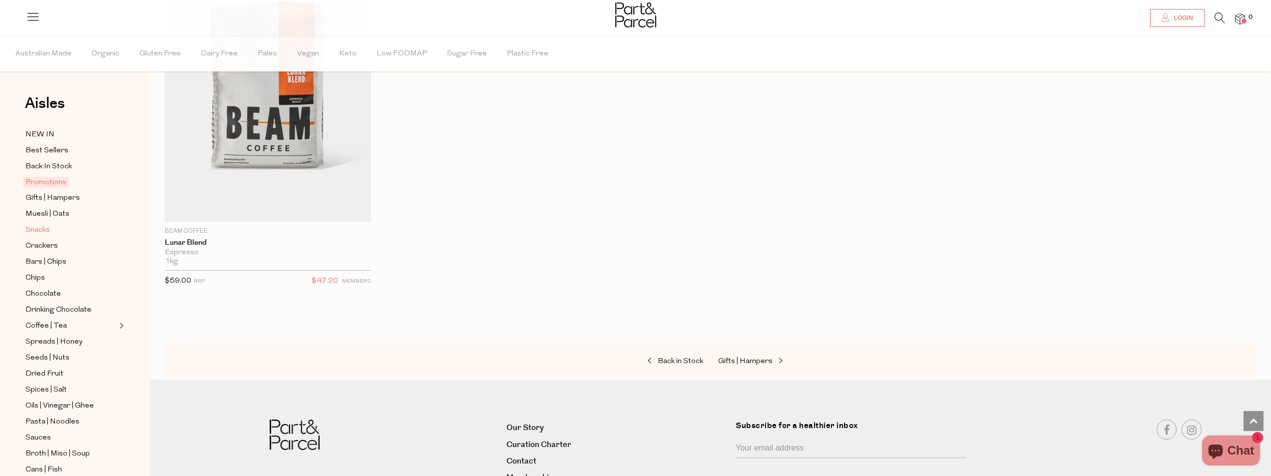
click at [44, 228] on span "Snacks" at bounding box center [37, 230] width 24 height 12
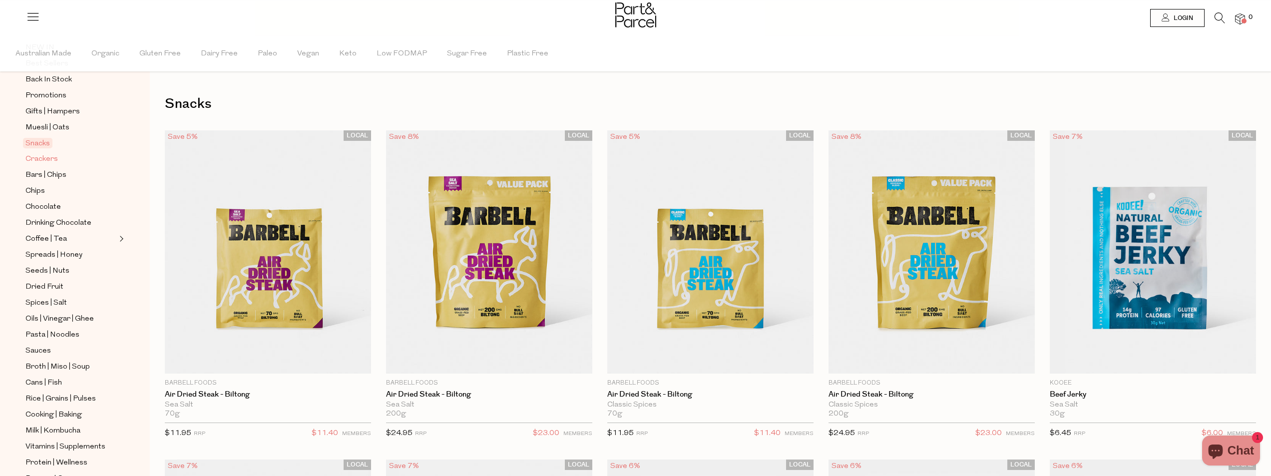
scroll to position [50, 0]
click at [57, 272] on span "Coffee | Tea" at bounding box center [45, 276] width 41 height 12
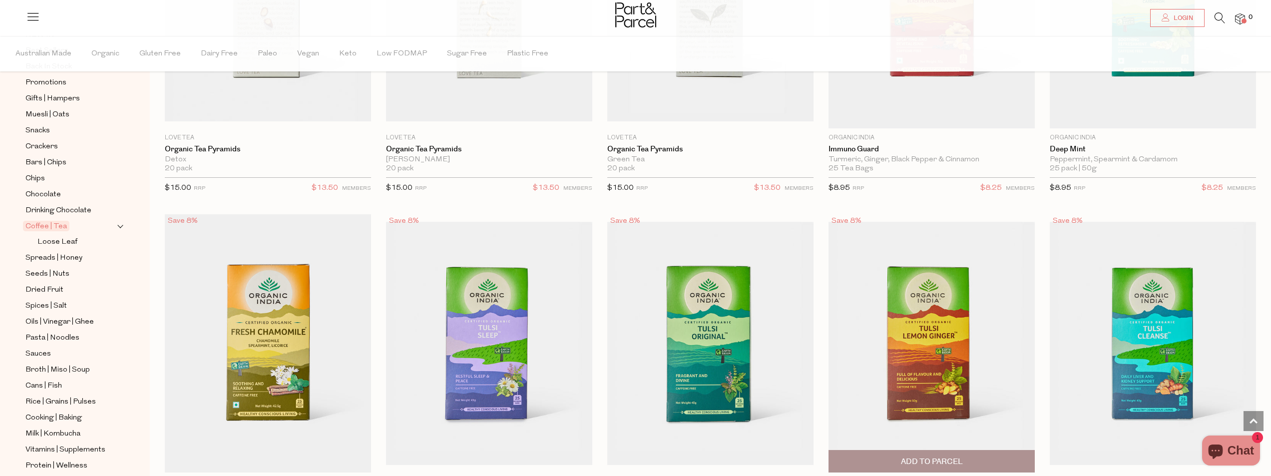
scroll to position [1248, 0]
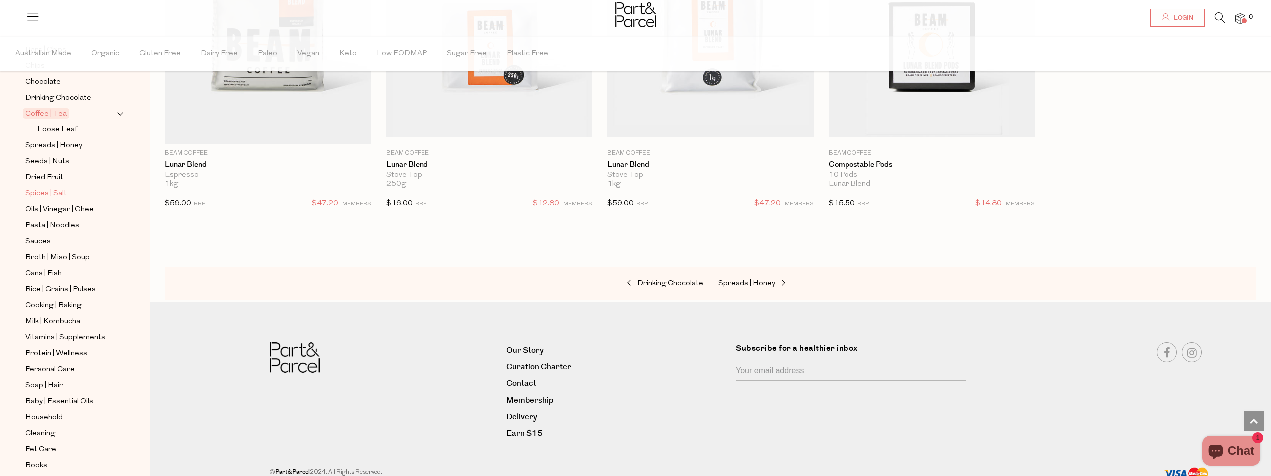
scroll to position [234, 0]
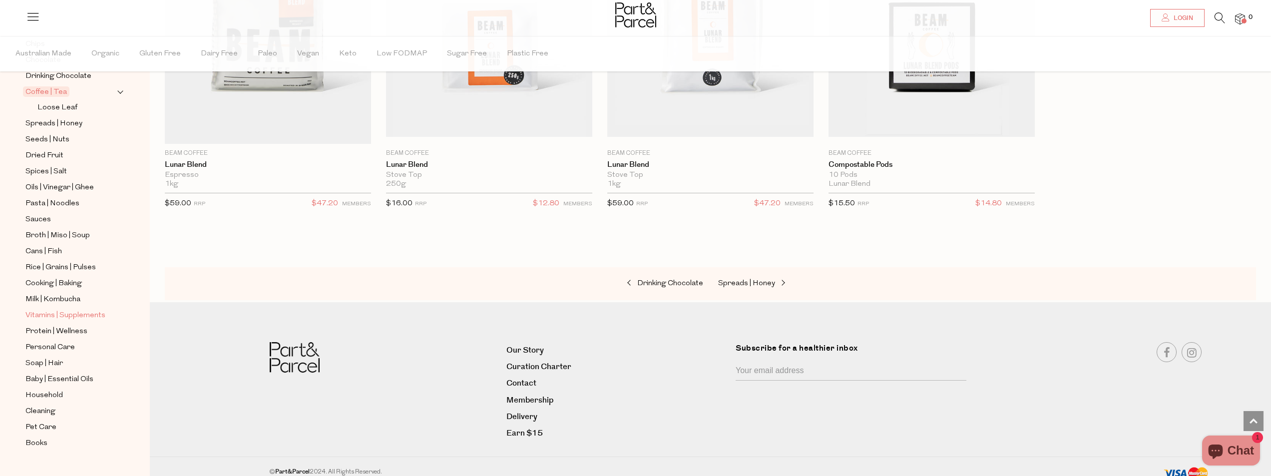
click at [85, 310] on span "Vitamins | Supplements" at bounding box center [65, 316] width 80 height 12
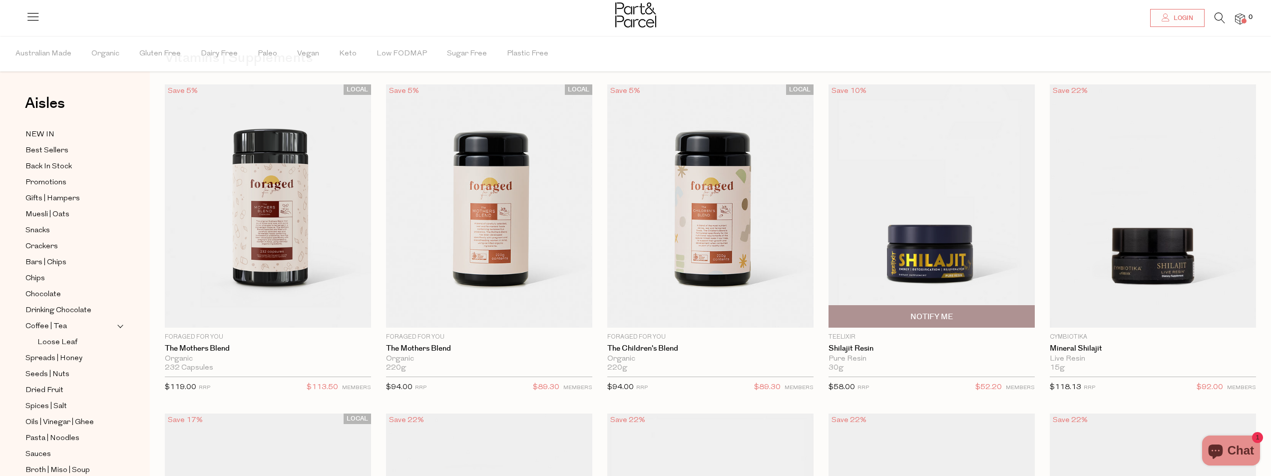
scroll to position [50, 0]
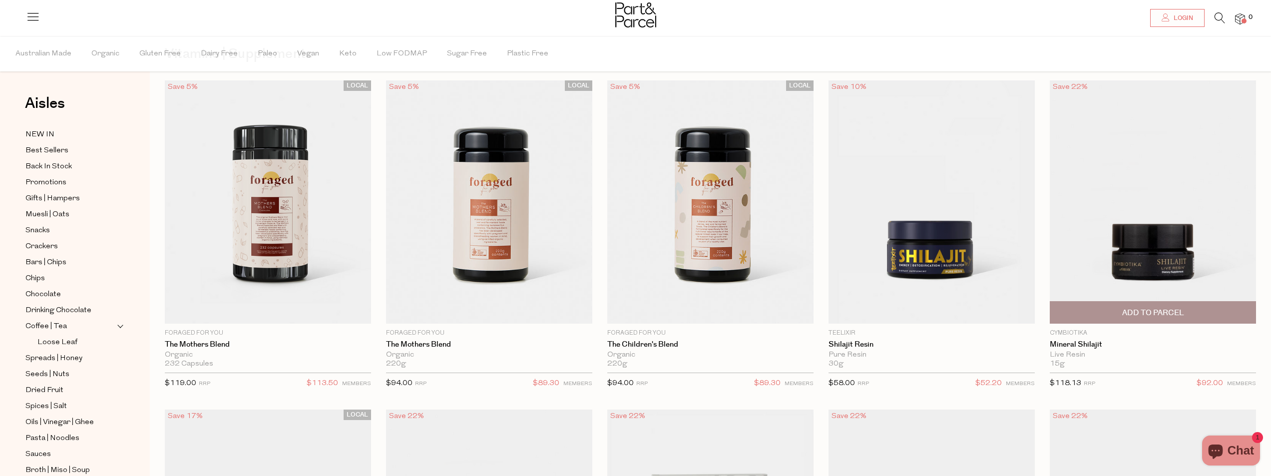
click at [1164, 260] on img at bounding box center [1153, 201] width 206 height 243
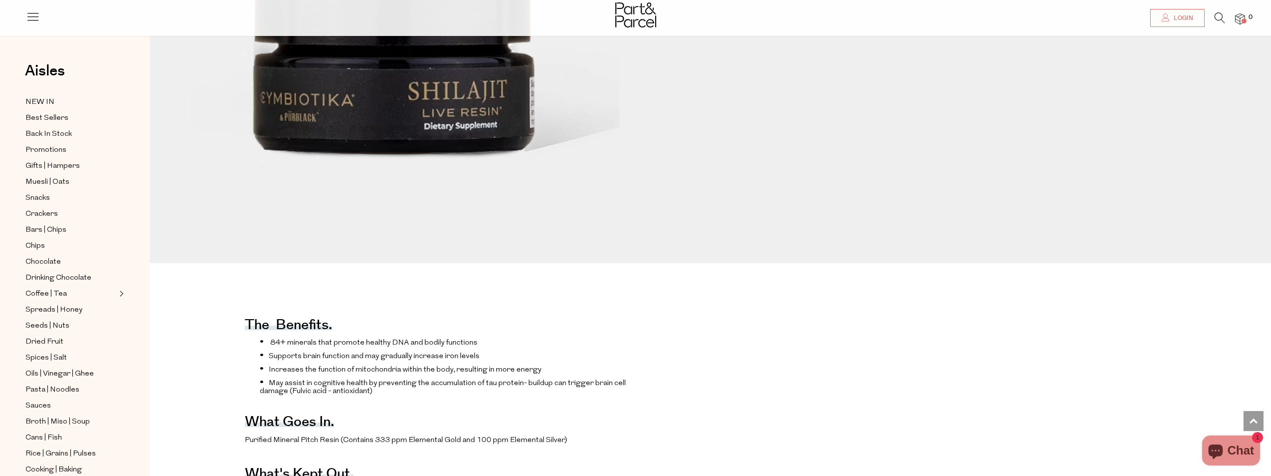
scroll to position [250, 0]
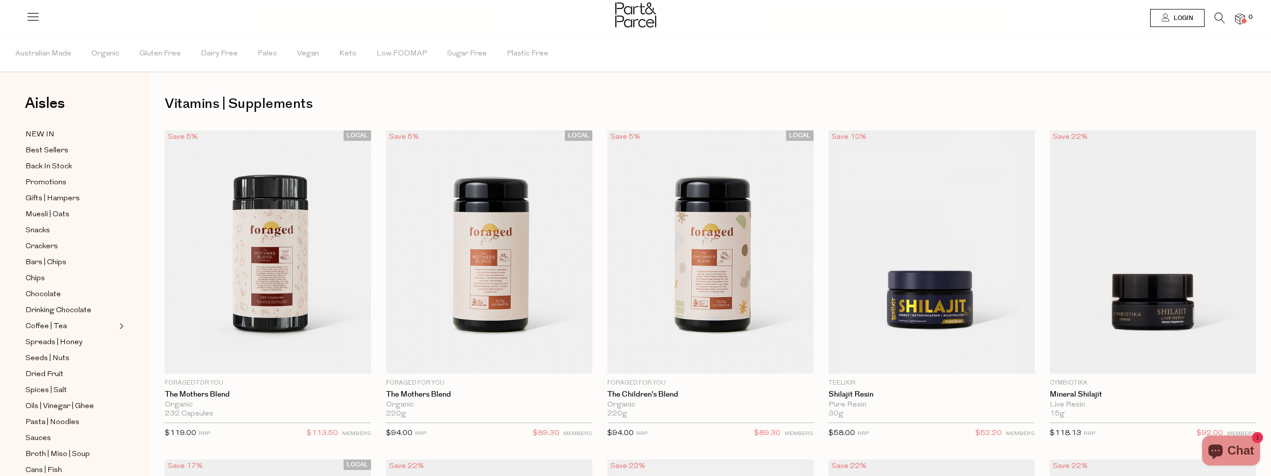
click at [30, 15] on icon at bounding box center [33, 16] width 14 height 14
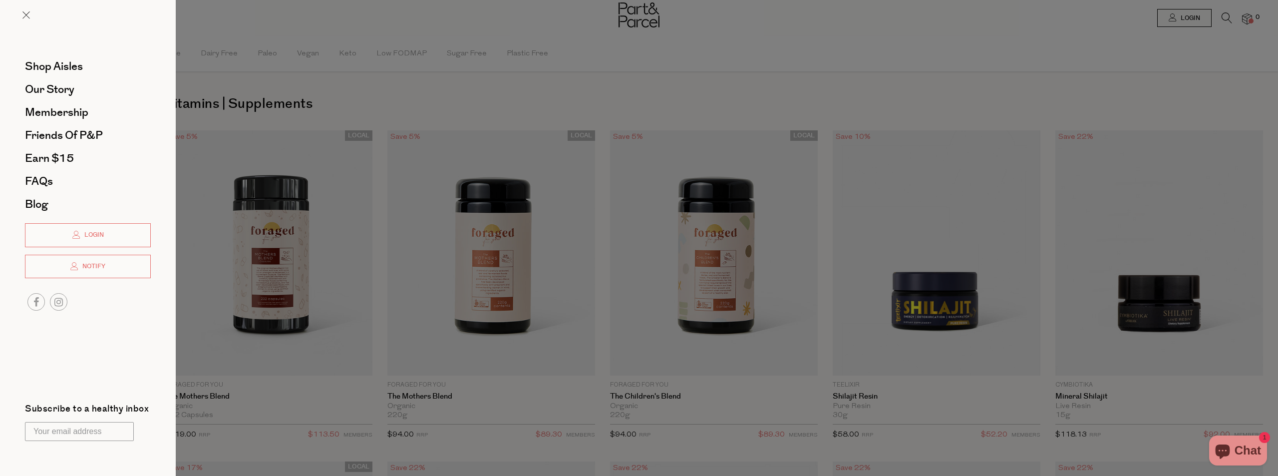
click at [1118, 96] on div at bounding box center [639, 238] width 1278 height 476
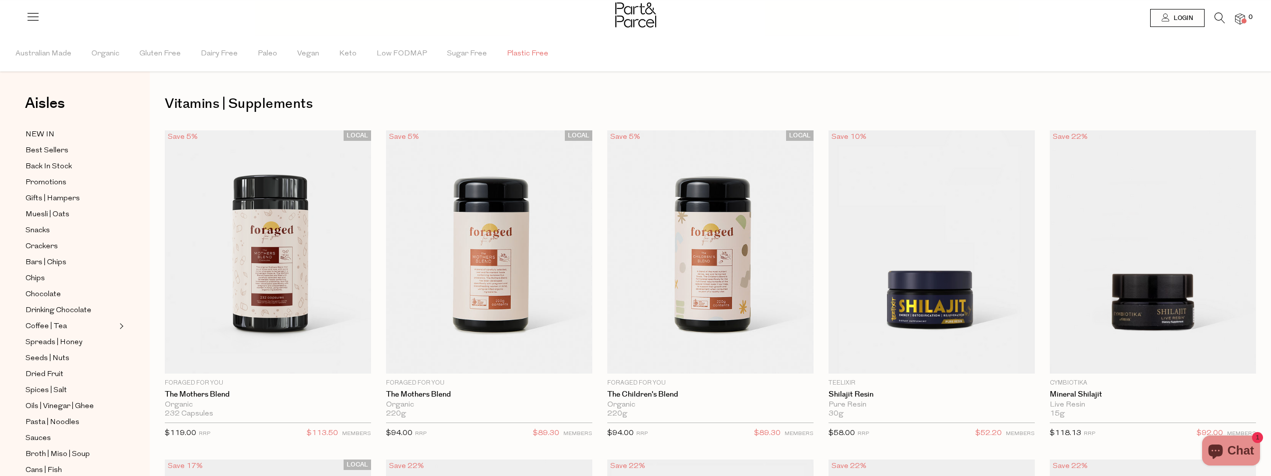
click at [522, 53] on span "Plastic Free" at bounding box center [527, 53] width 41 height 35
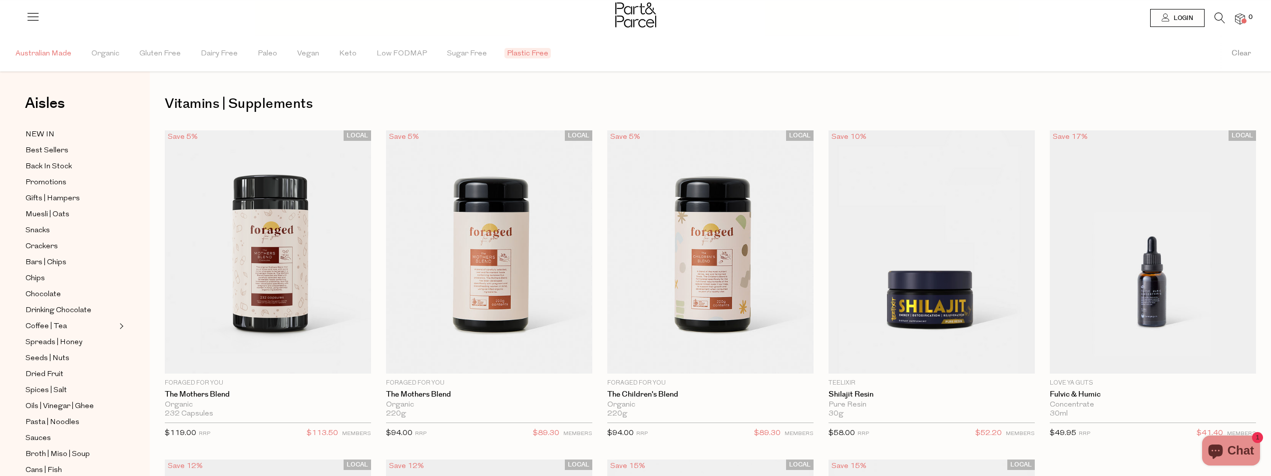
click at [50, 55] on span "Australian Made" at bounding box center [43, 53] width 56 height 35
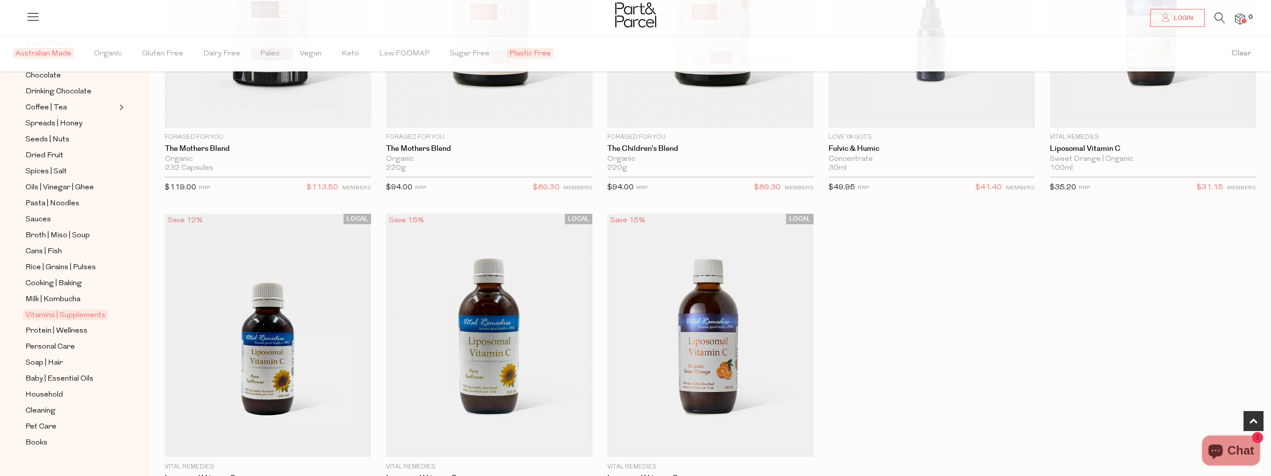
scroll to position [250, 0]
